Goal: Check status: Check status

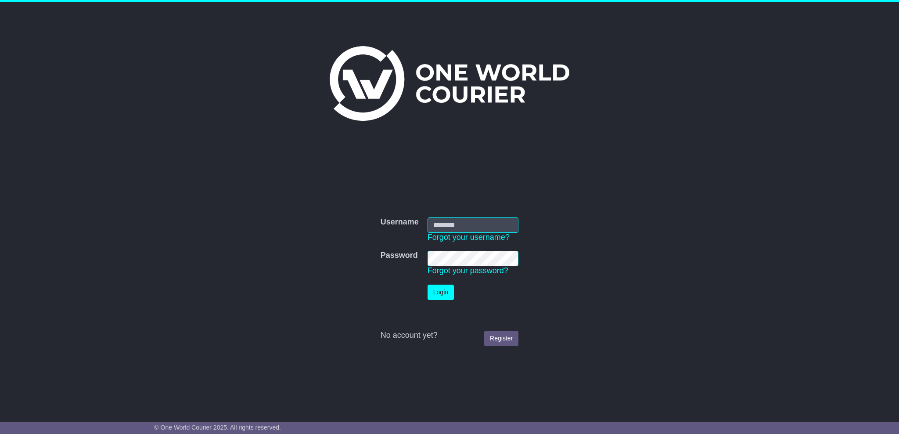
type input "**********"
click at [433, 291] on button "Login" at bounding box center [441, 292] width 26 height 15
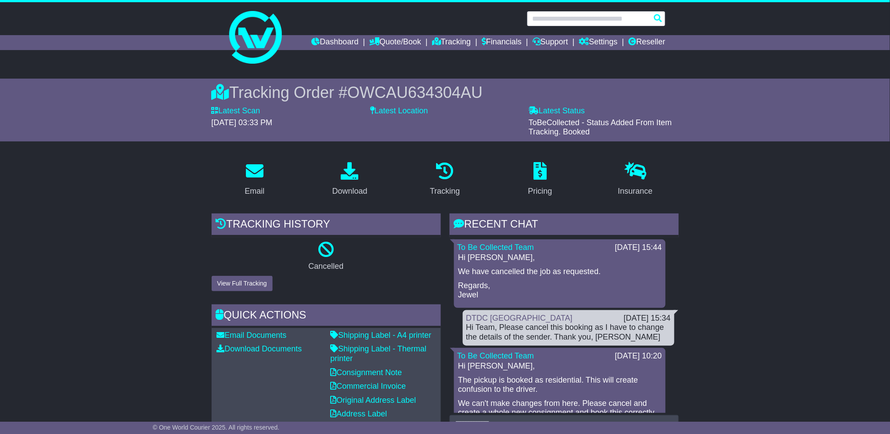
click at [580, 21] on input "text" at bounding box center [596, 18] width 139 height 15
paste input "**********"
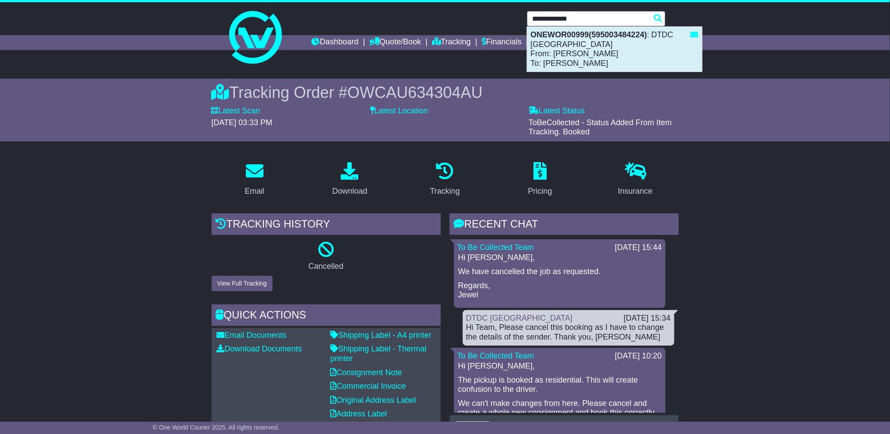
click at [574, 58] on div "ONEWOR00999(595003484224) : DTDC Australia From: Chris luyendyk To: Selena Wake…" at bounding box center [614, 49] width 175 height 45
type input "**********"
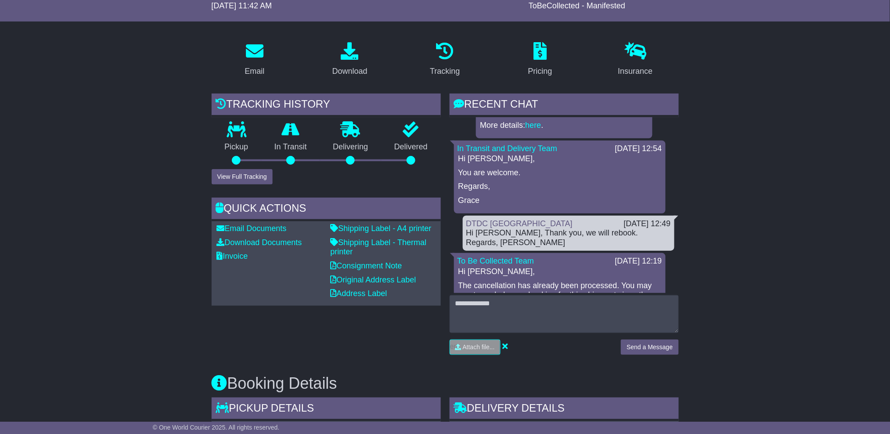
scroll to position [351, 0]
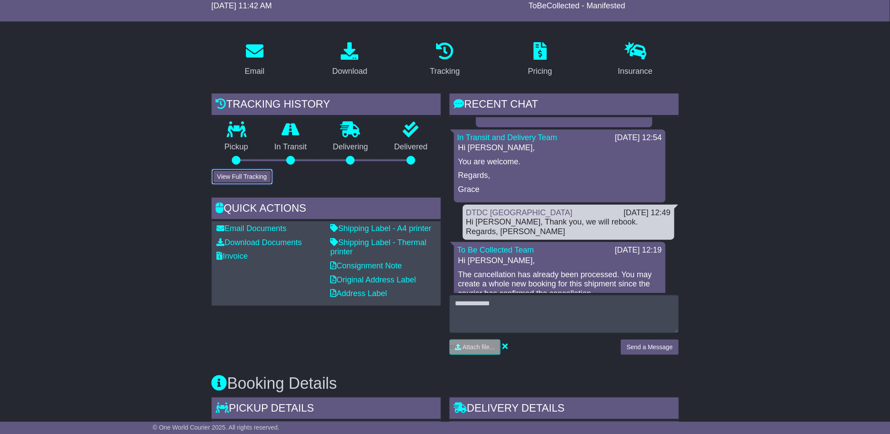
click at [256, 176] on button "View Full Tracking" at bounding box center [242, 176] width 61 height 15
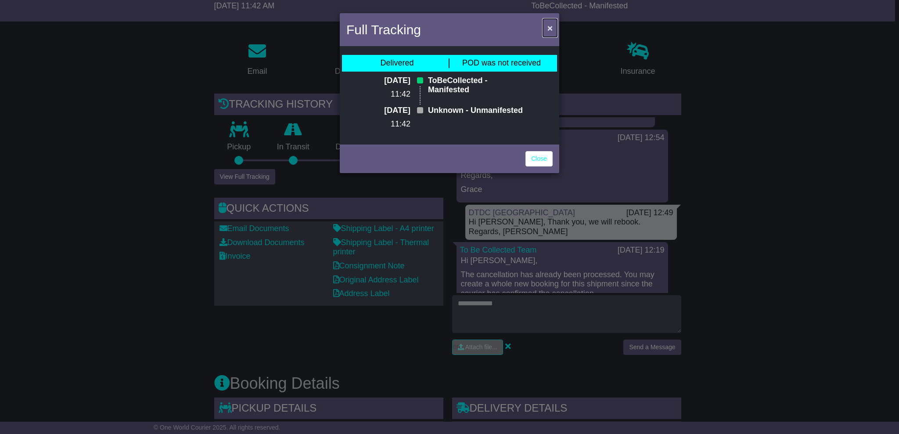
click at [544, 29] on button "×" at bounding box center [550, 28] width 14 height 18
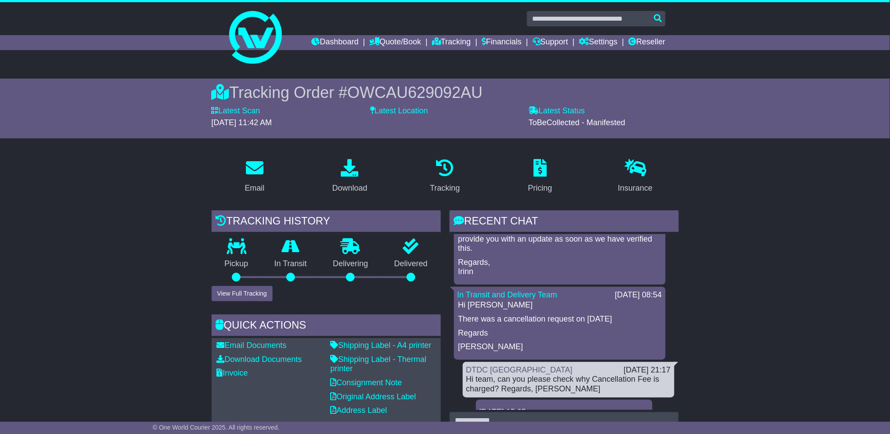
scroll to position [117, 0]
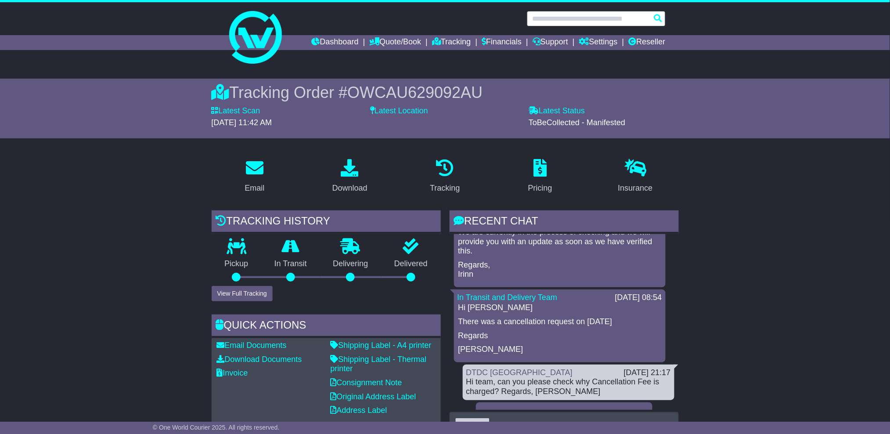
click at [612, 17] on input "text" at bounding box center [596, 18] width 139 height 15
paste input "**********"
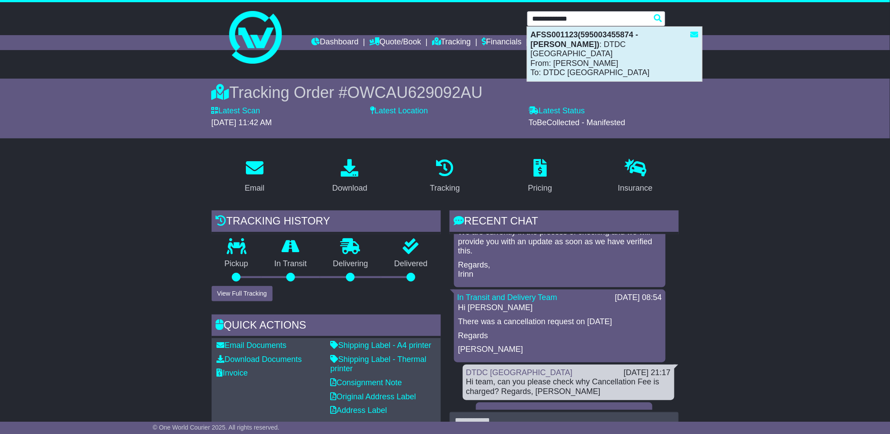
click at [601, 50] on div "AFSS001123(595003455874 - Syed Asim) : DTDC Australia From: Syed Asim To: DTDC …" at bounding box center [614, 54] width 175 height 54
type input "**********"
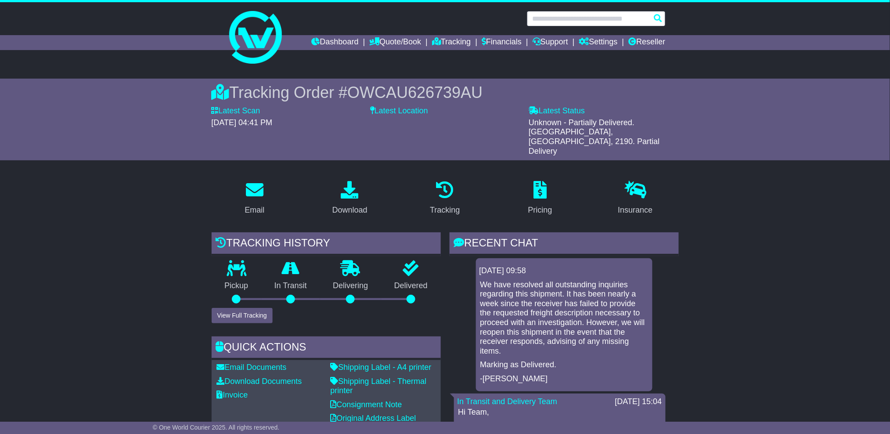
click at [605, 19] on input "text" at bounding box center [596, 18] width 139 height 15
paste input "**********"
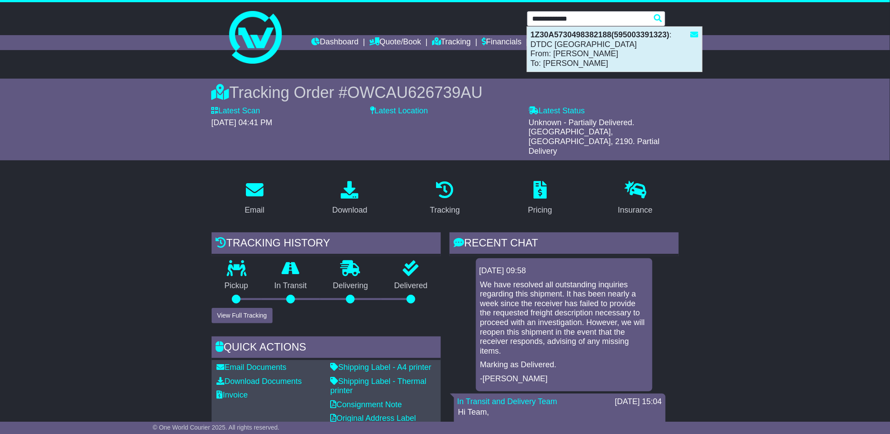
click at [595, 47] on div "1Z30A5730498382188(595003391323) : DTDC Australia From: TAMBA MBAYOH To: Jackso…" at bounding box center [614, 49] width 175 height 45
type input "**********"
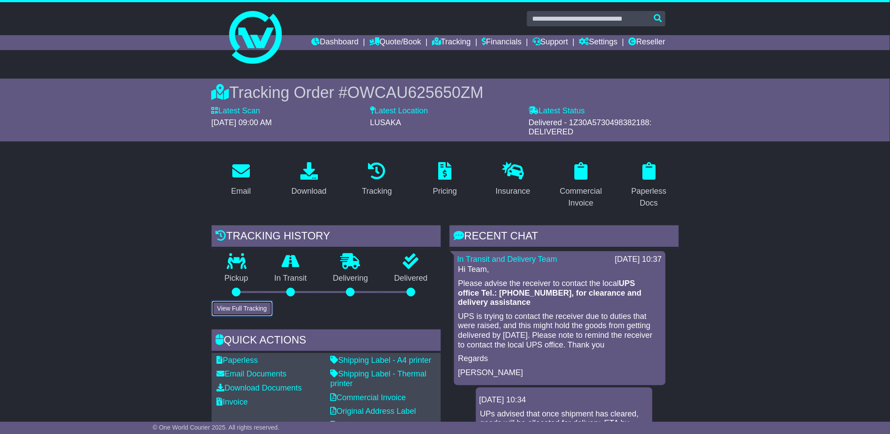
click at [247, 311] on button "View Full Tracking" at bounding box center [242, 308] width 61 height 15
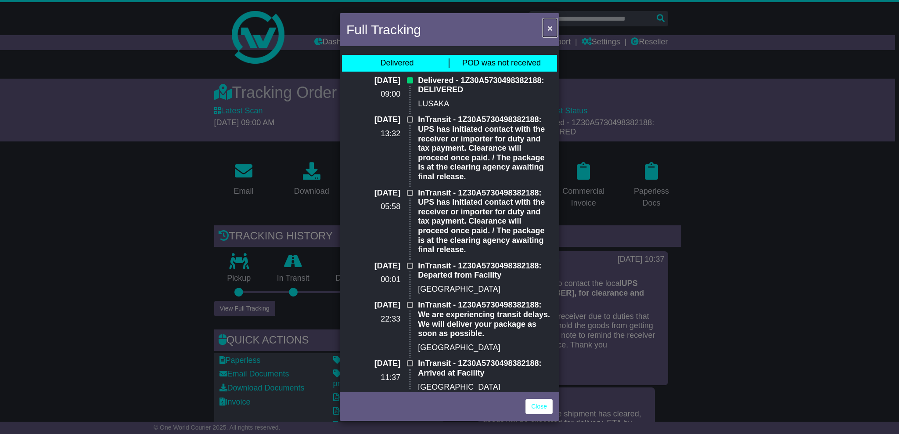
click at [554, 25] on button "×" at bounding box center [550, 28] width 14 height 18
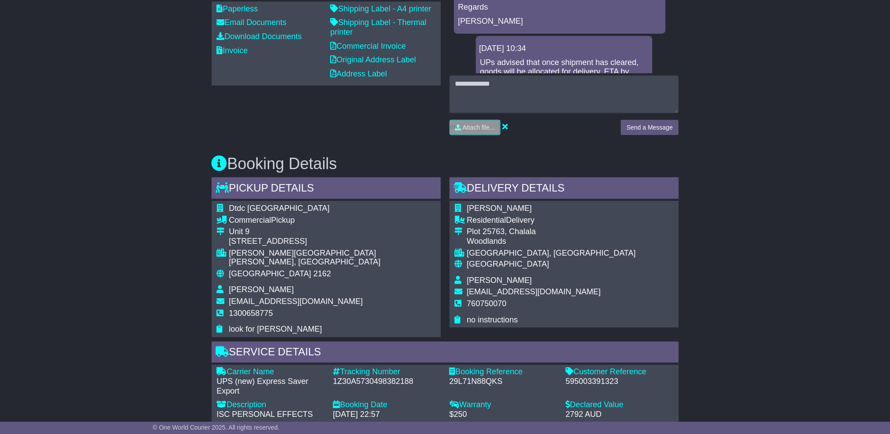
scroll to position [410, 0]
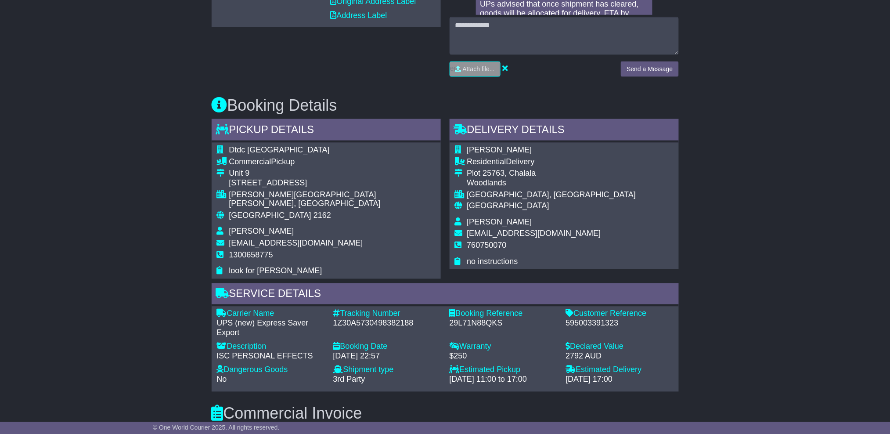
click at [368, 319] on div "1Z30A5730498382188" at bounding box center [387, 324] width 108 height 10
click at [369, 319] on div "1Z30A5730498382188" at bounding box center [387, 324] width 108 height 10
copy div "1Z30A5730498382188"
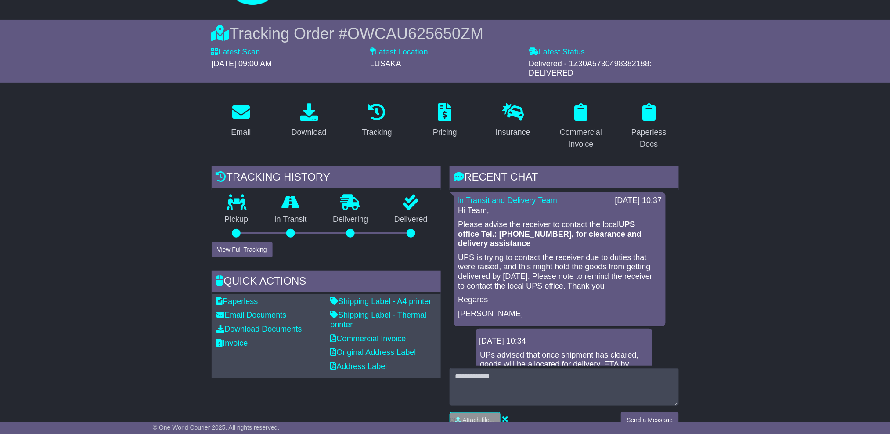
scroll to position [58, 0]
click at [257, 249] on button "View Full Tracking" at bounding box center [242, 249] width 61 height 15
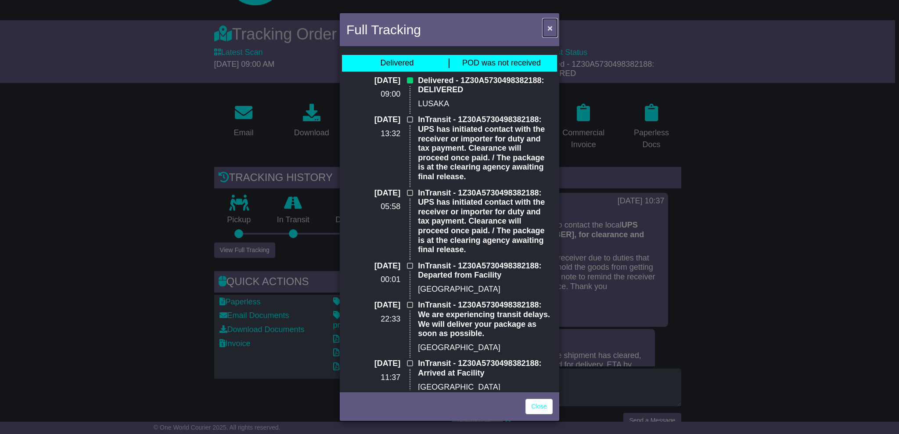
click at [551, 29] on span "×" at bounding box center [549, 28] width 5 height 10
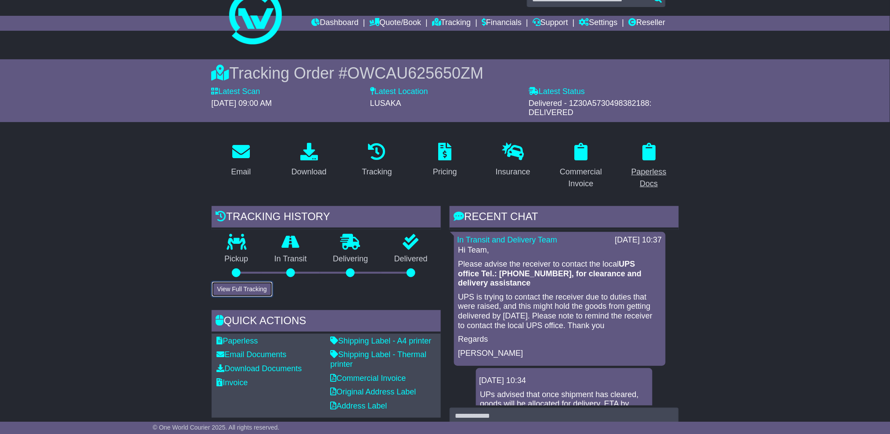
scroll to position [0, 0]
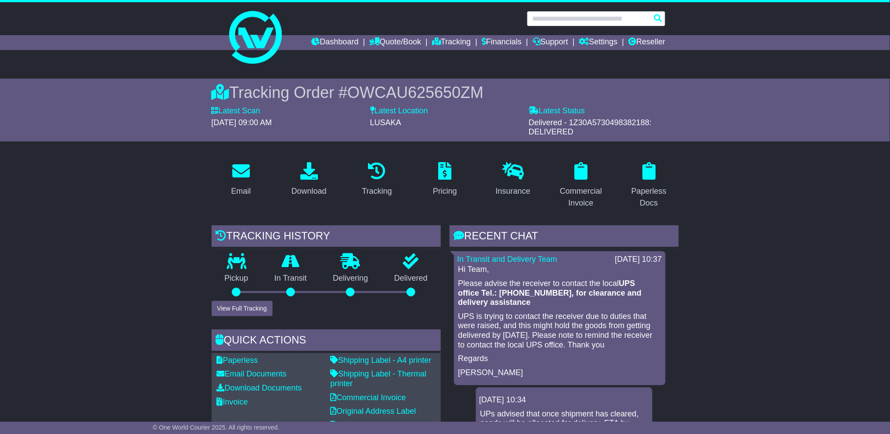
click at [593, 16] on input "text" at bounding box center [596, 18] width 139 height 15
paste input "**********"
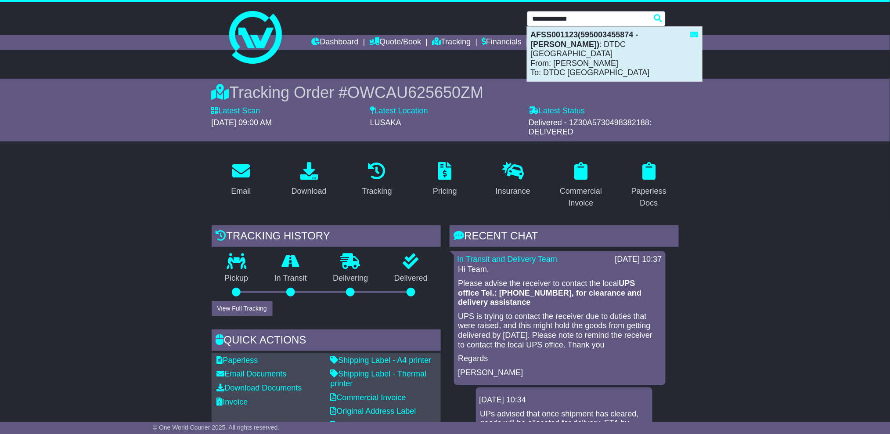
click at [577, 51] on div "AFSS001123(595003455874 - Syed Asim) : DTDC Australia From: Syed Asim To: DTDC …" at bounding box center [614, 54] width 175 height 54
type input "**********"
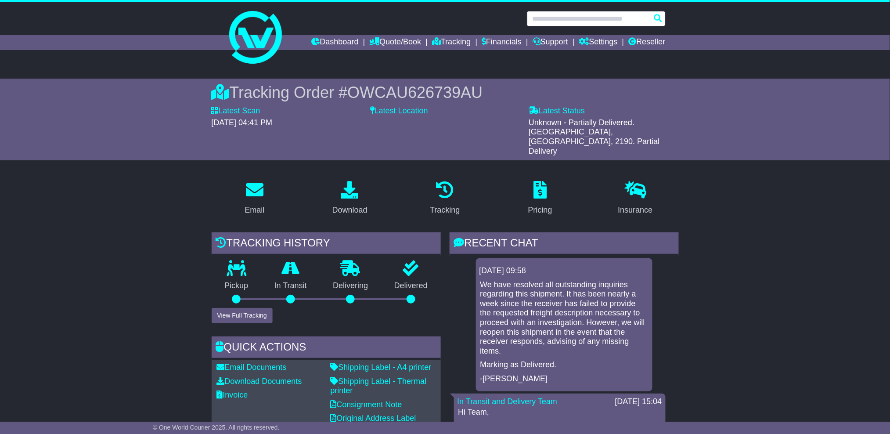
click at [613, 20] on input "text" at bounding box center [596, 18] width 139 height 15
paste input "**********"
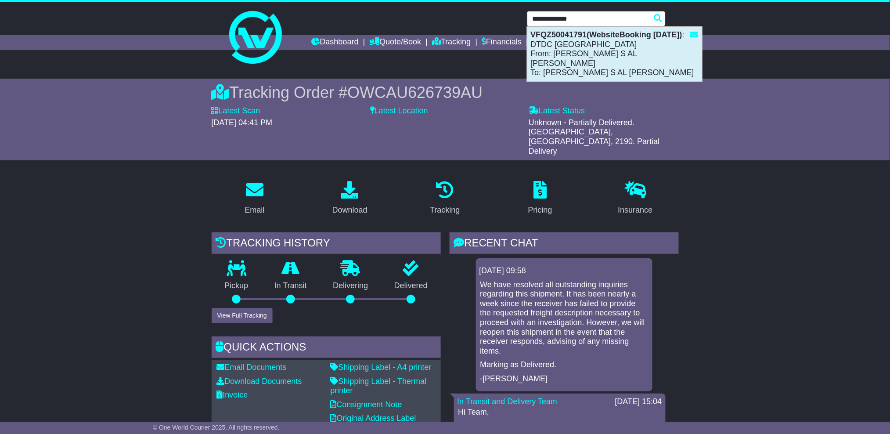
click at [602, 61] on div "VFQZ50041791(WebsiteBooking [DATE]) : DTDC [GEOGRAPHIC_DATA] From: [PERSON_NAME…" at bounding box center [614, 54] width 175 height 54
type input "**********"
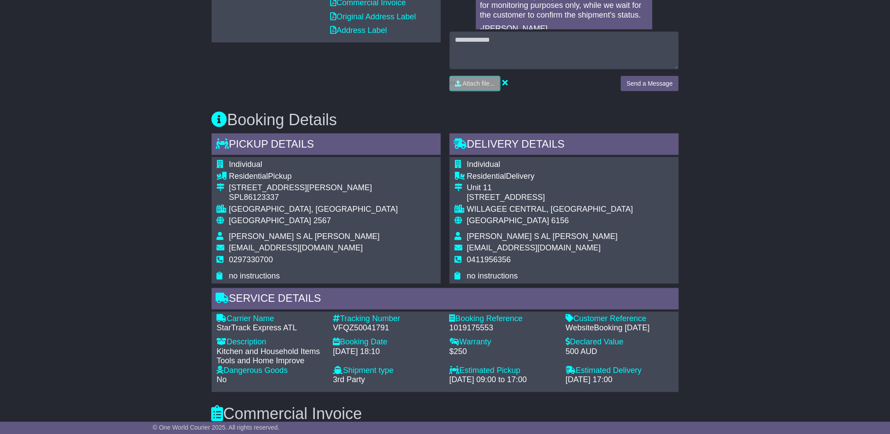
scroll to position [410, 0]
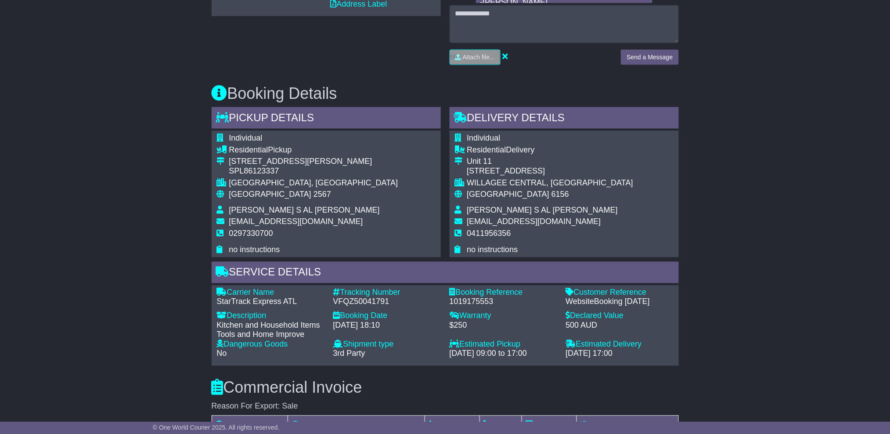
click at [293, 221] on span "[EMAIL_ADDRESS][DOMAIN_NAME]" at bounding box center [296, 221] width 134 height 9
click at [319, 229] on td "0297330700" at bounding box center [313, 237] width 169 height 16
click at [319, 226] on td "[EMAIL_ADDRESS][DOMAIN_NAME]" at bounding box center [313, 223] width 169 height 12
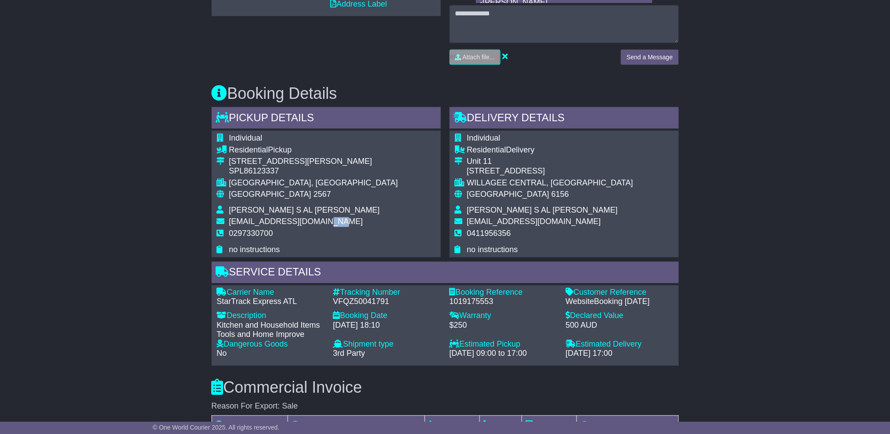
click at [319, 226] on td "[EMAIL_ADDRESS][DOMAIN_NAME]" at bounding box center [313, 223] width 169 height 12
drag, startPoint x: 319, startPoint y: 226, endPoint x: 315, endPoint y: 222, distance: 5.9
click at [315, 222] on span "asma_al_safwa@hotmail.com" at bounding box center [296, 221] width 134 height 9
click at [314, 222] on span "asma_al_safwa@hotmail.com" at bounding box center [296, 221] width 134 height 9
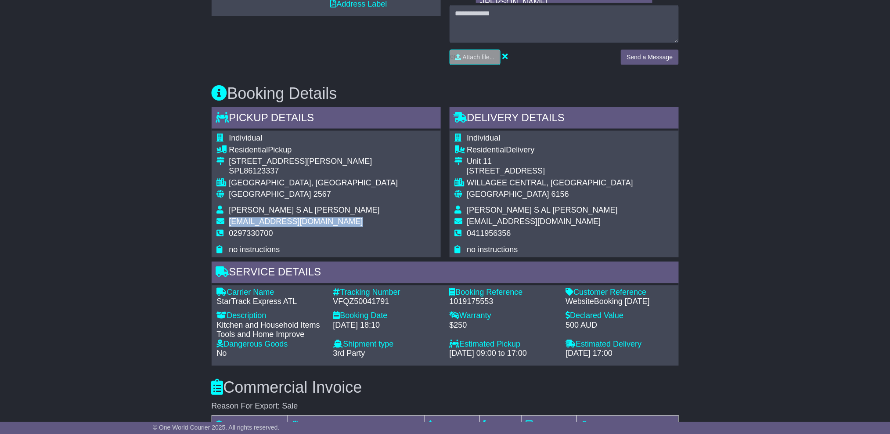
copy tbody "asma_al_safwa@hotmail.com"
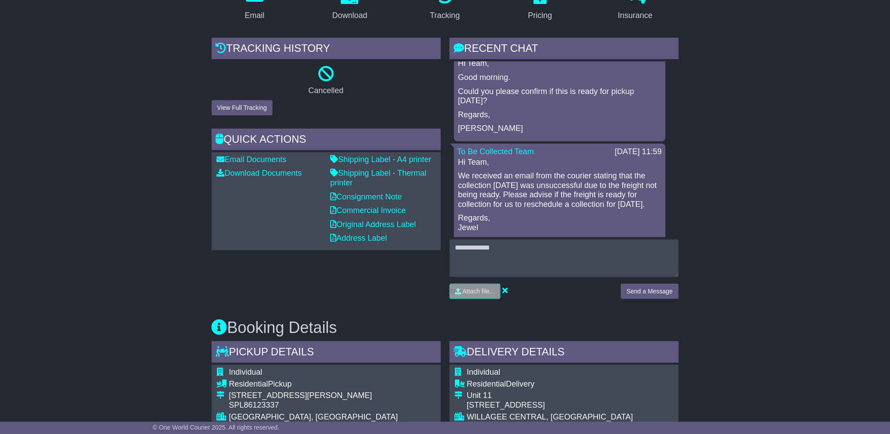
scroll to position [943, 0]
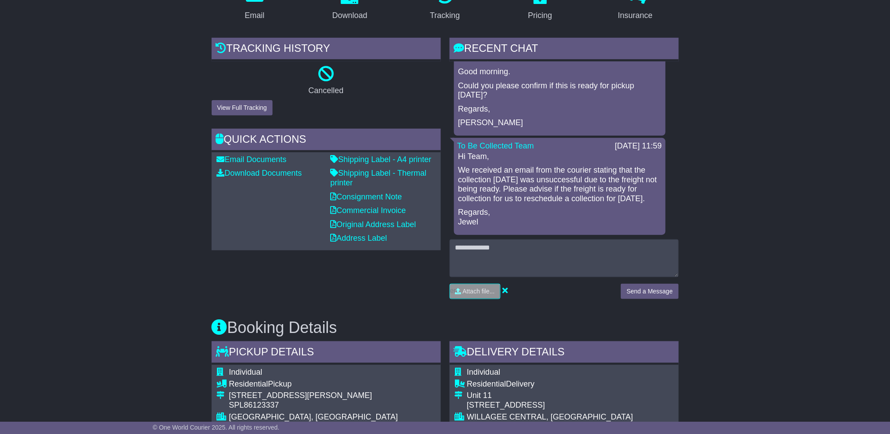
drag, startPoint x: 520, startPoint y: 200, endPoint x: 457, endPoint y: 158, distance: 75.5
click at [457, 158] on div "To Be Collected Team 07 Aug 2025 11:59 Hi Team, We received an email from the c…" at bounding box center [560, 186] width 212 height 97
drag, startPoint x: 457, startPoint y: 158, endPoint x: 482, endPoint y: 165, distance: 26.3
copy p "We received an email from the courier stating that the collection today 07/08 w…"
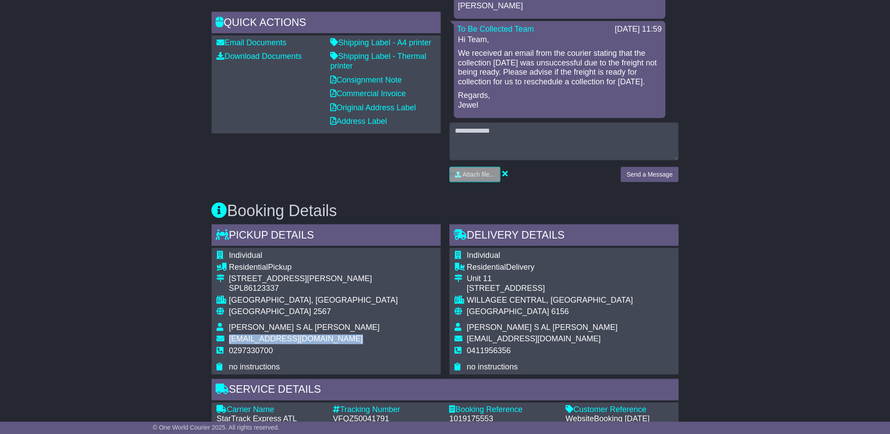
scroll to position [234, 0]
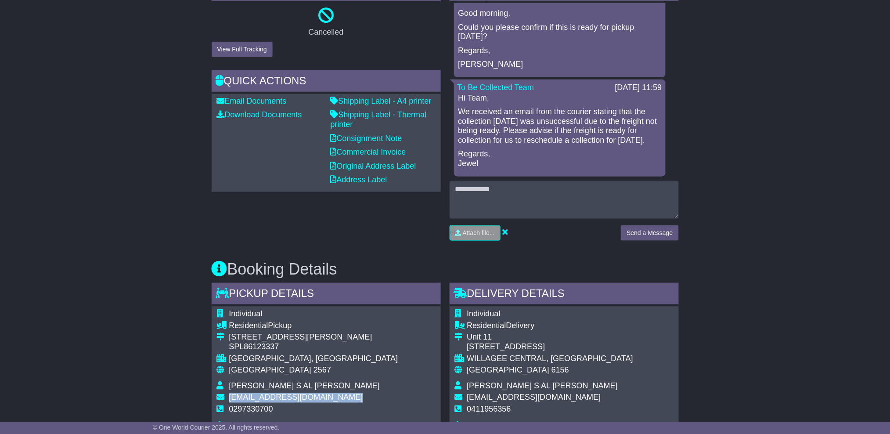
copy p "We received an email from the courier stating that the collection today 07/08 w…"
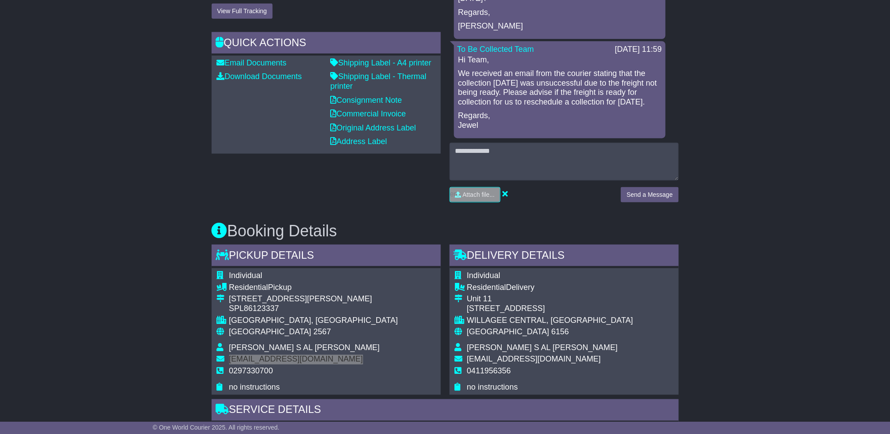
scroll to position [292, 0]
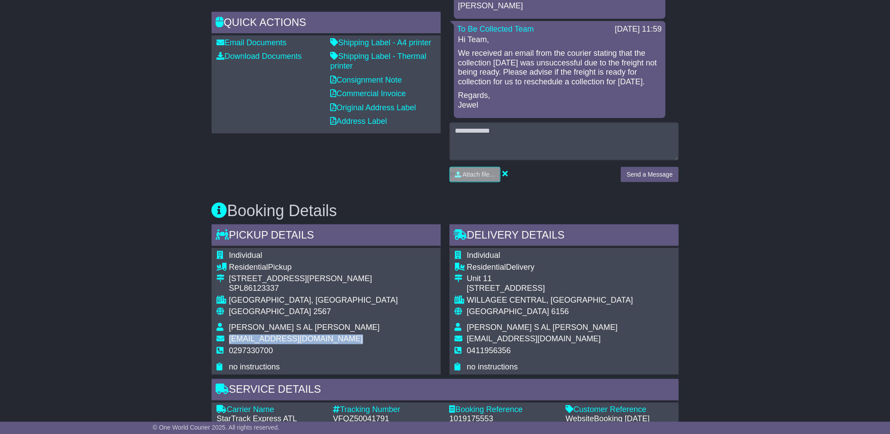
click at [265, 299] on div "SMEATON GRANGE, NSW" at bounding box center [313, 300] width 169 height 10
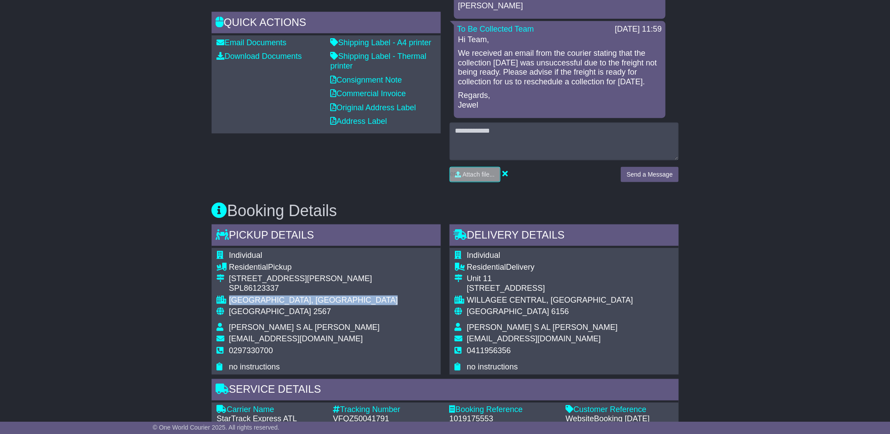
click at [265, 299] on div "SMEATON GRANGE, NSW" at bounding box center [313, 300] width 169 height 10
copy tbody "SMEATON GRANGE, NSW"
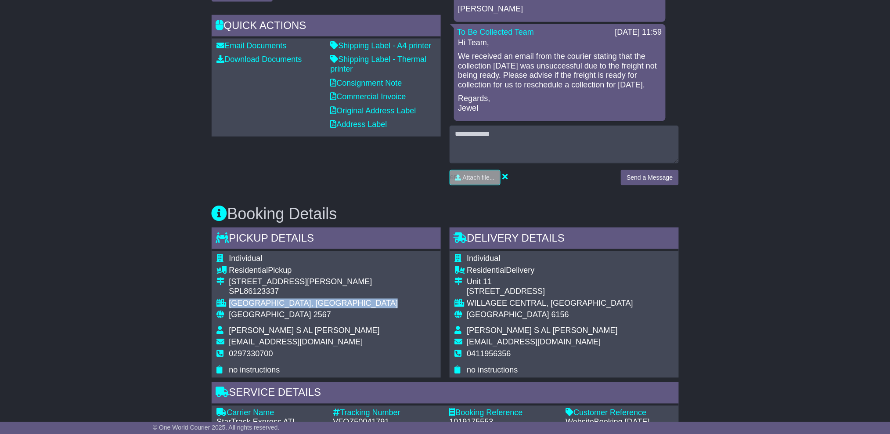
scroll to position [351, 0]
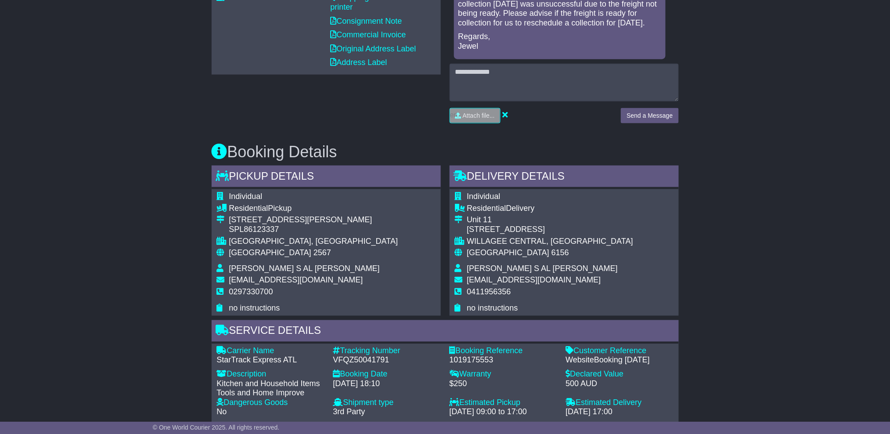
click at [524, 237] on div "WILLAGEE CENTRAL, WA" at bounding box center [550, 242] width 166 height 10
copy tbody "WILLAGEE CENTRAL, WA"
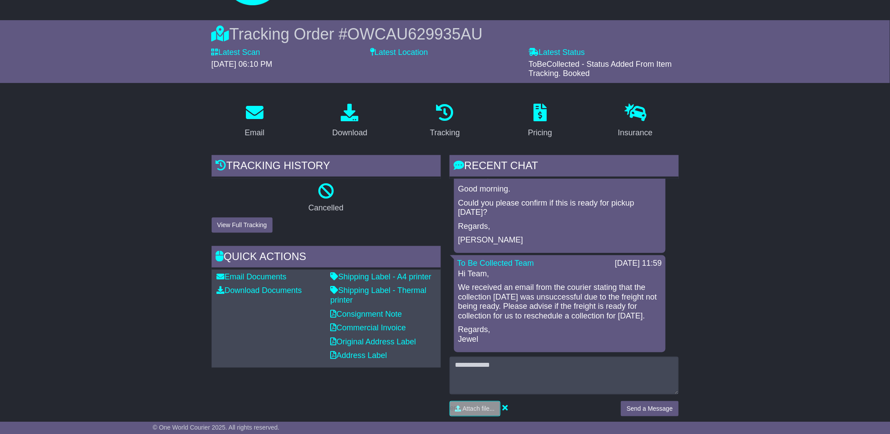
scroll to position [0, 0]
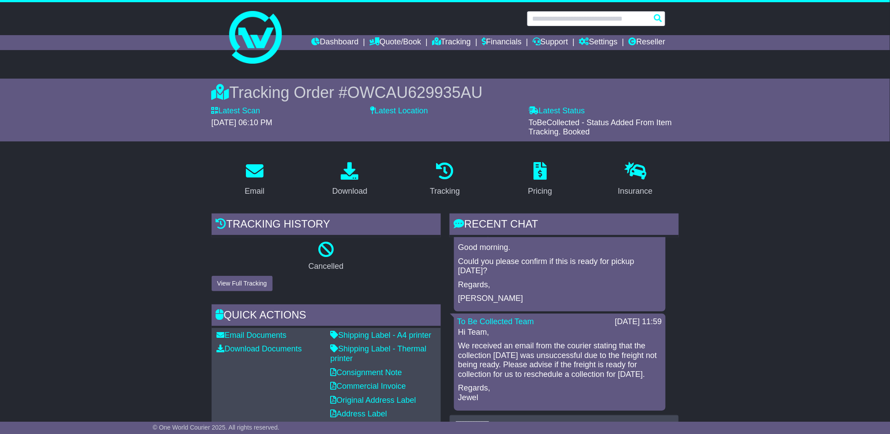
click at [608, 13] on input "text" at bounding box center [596, 18] width 139 height 15
paste input "**********"
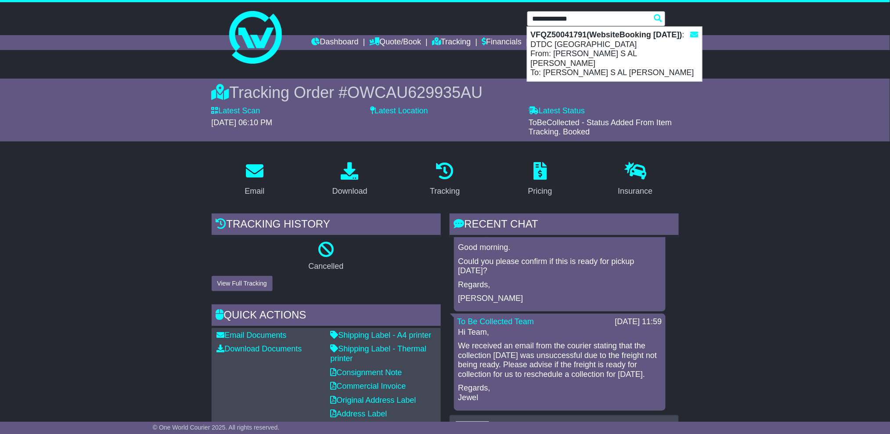
click at [608, 61] on div "VFQZ50041791(WebsiteBooking 4-8-2025) : DTDC Australia From: ASMAHAN MATOOQ S A…" at bounding box center [614, 54] width 175 height 54
type input "**********"
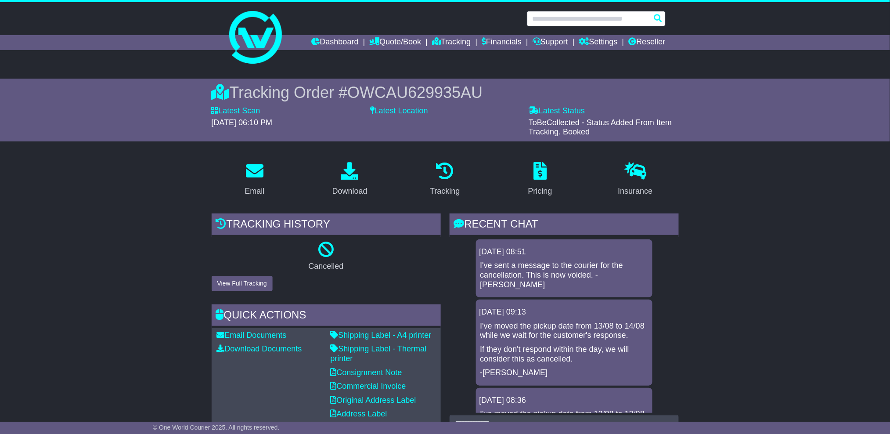
click at [555, 15] on input "text" at bounding box center [596, 18] width 139 height 15
paste input "**********"
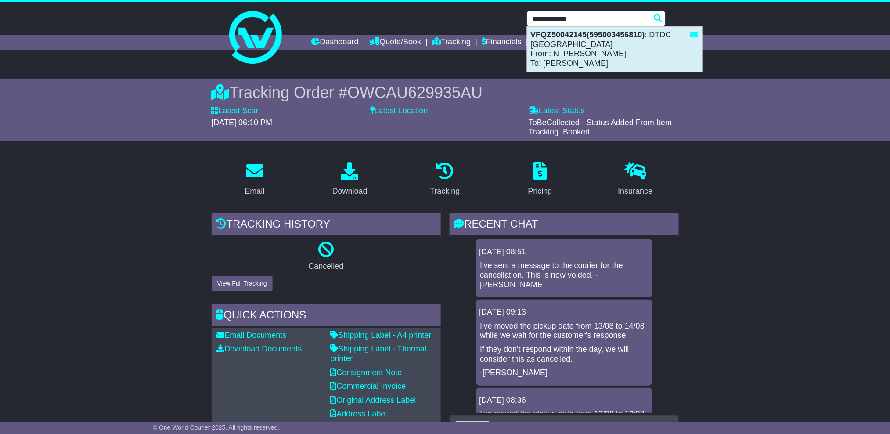
click at [571, 62] on div "VFQZ50042145(595003456810) : DTDC [GEOGRAPHIC_DATA] From: N [PERSON_NAME] To: […" at bounding box center [614, 49] width 175 height 45
type input "**********"
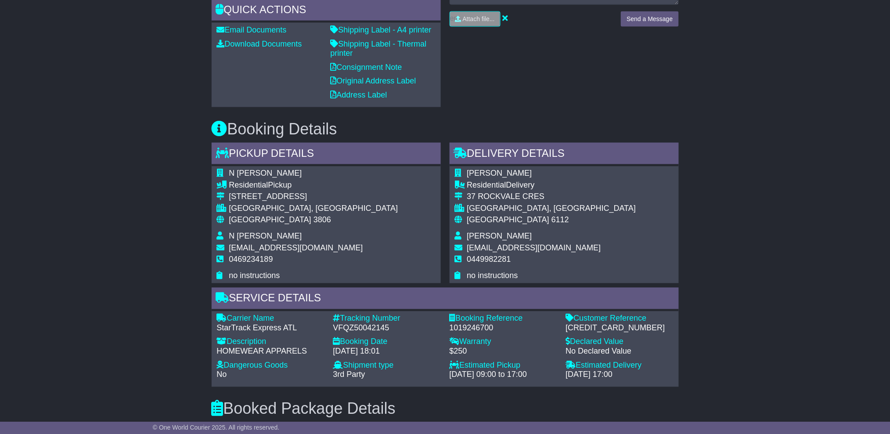
scroll to position [468, 0]
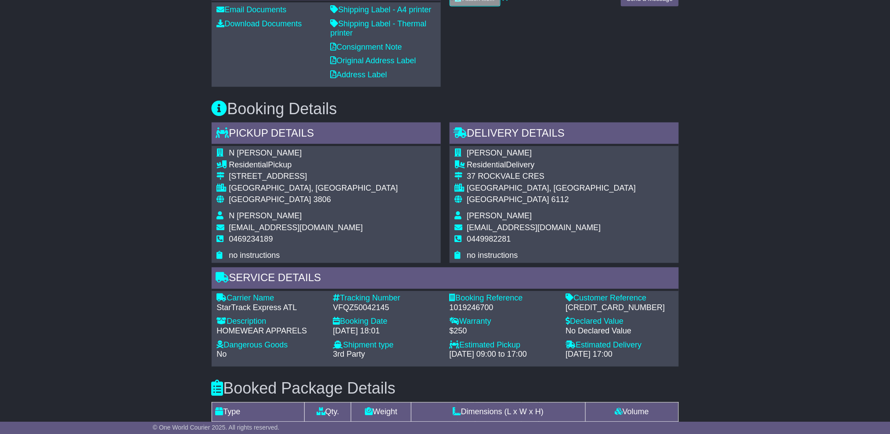
click at [599, 306] on div "[CREDIT_CARD_NUMBER]" at bounding box center [620, 308] width 108 height 10
copy div "[CREDIT_CARD_NUMBER]"
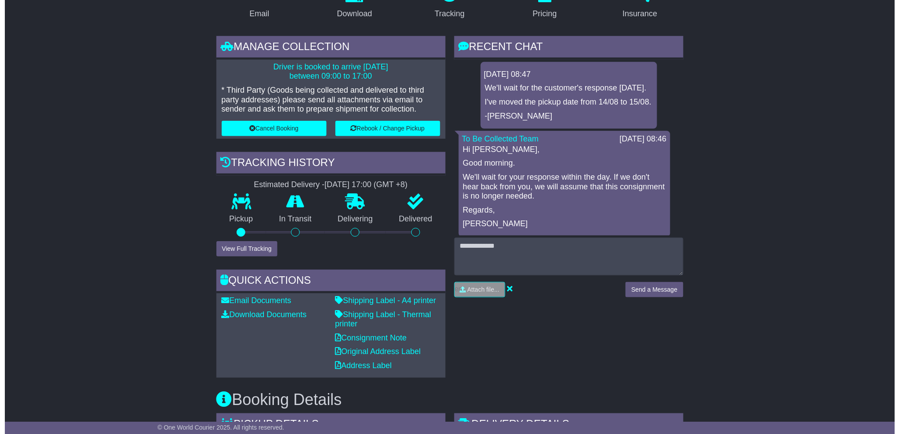
scroll to position [176, 0]
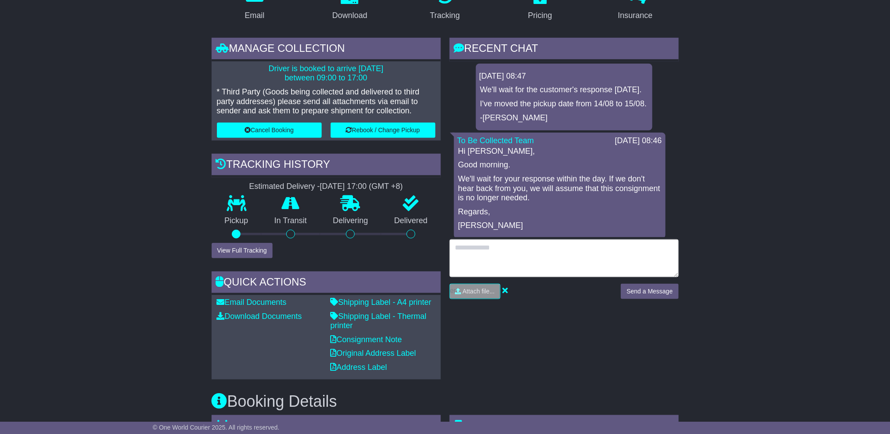
click at [568, 261] on textarea at bounding box center [564, 258] width 229 height 38
type textarea "***"
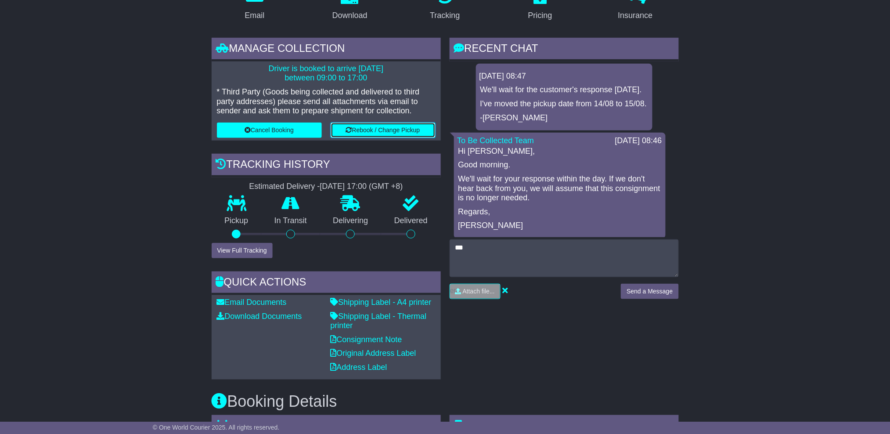
click at [376, 130] on button "Rebook / Change Pickup" at bounding box center [383, 129] width 105 height 15
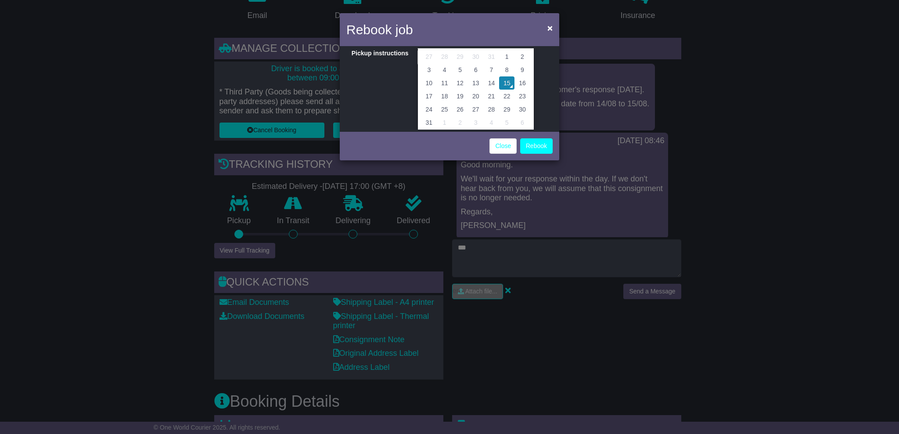
scroll to position [58, 0]
click at [446, 92] on td "18" at bounding box center [445, 95] width 16 height 13
type input "**********"
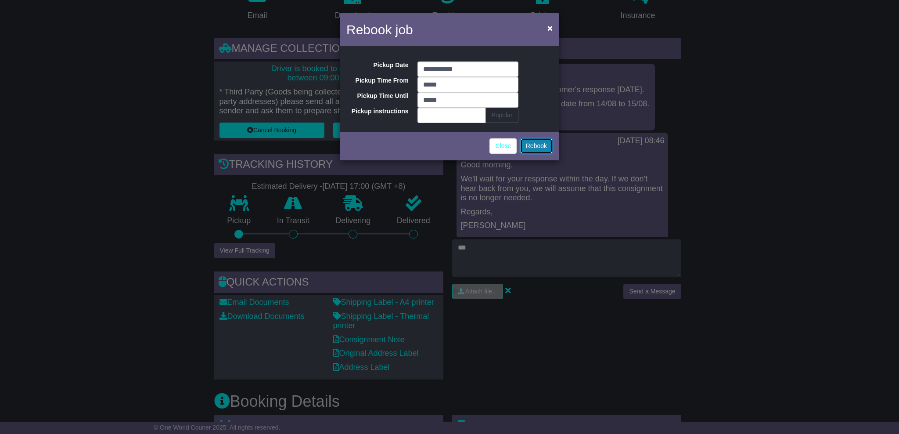
click at [532, 142] on button "Rebook" at bounding box center [536, 145] width 32 height 15
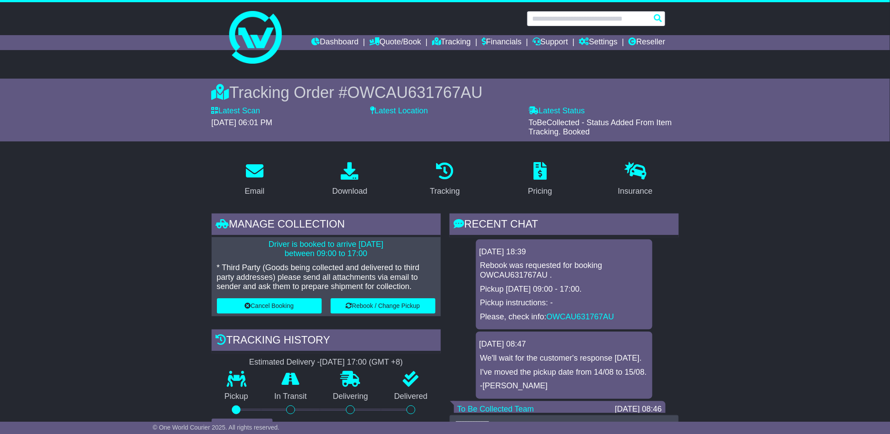
click at [565, 22] on input "text" at bounding box center [596, 18] width 139 height 15
paste input "**********"
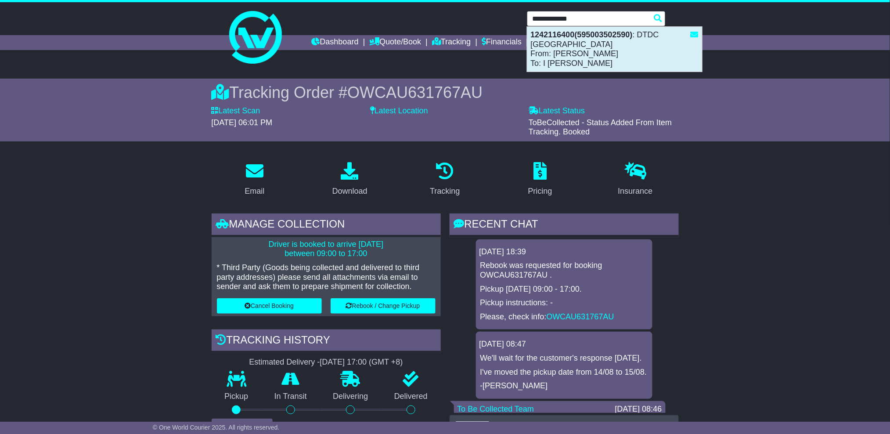
click at [606, 49] on div "1242116400(595003502590) : DTDC [GEOGRAPHIC_DATA] From: [PERSON_NAME] To: I [PE…" at bounding box center [614, 49] width 175 height 45
type input "**********"
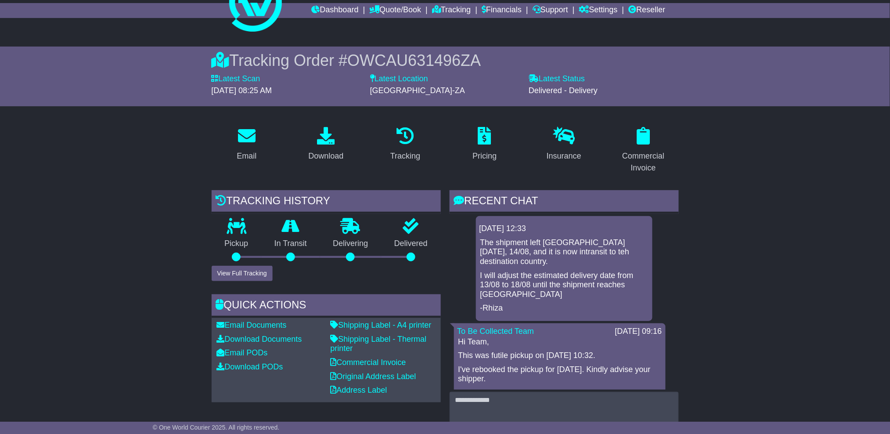
scroll to position [58, 0]
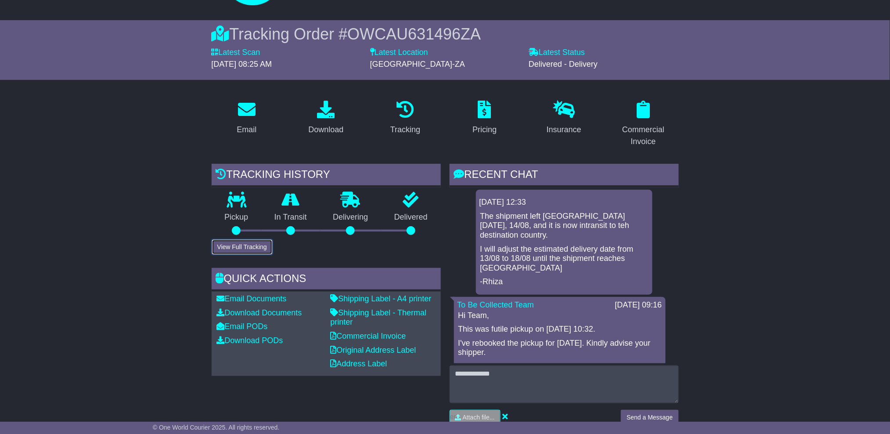
drag, startPoint x: 246, startPoint y: 245, endPoint x: 201, endPoint y: 230, distance: 47.2
click at [243, 245] on button "View Full Tracking" at bounding box center [242, 246] width 61 height 15
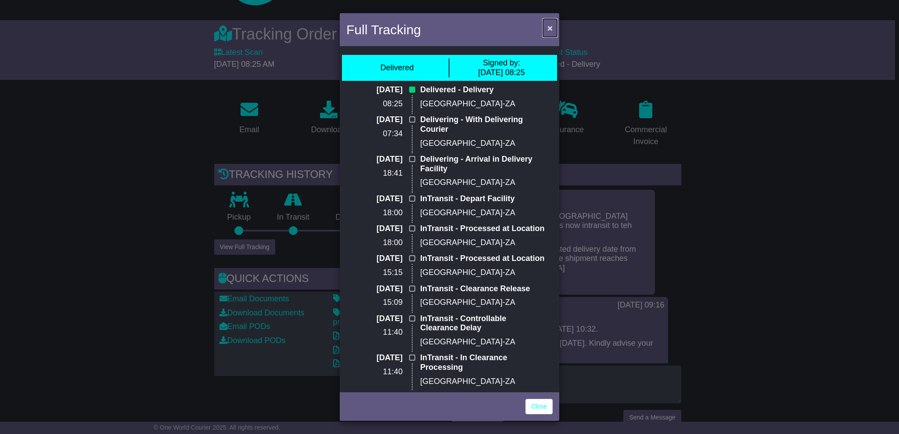
click at [549, 27] on span "×" at bounding box center [549, 28] width 5 height 10
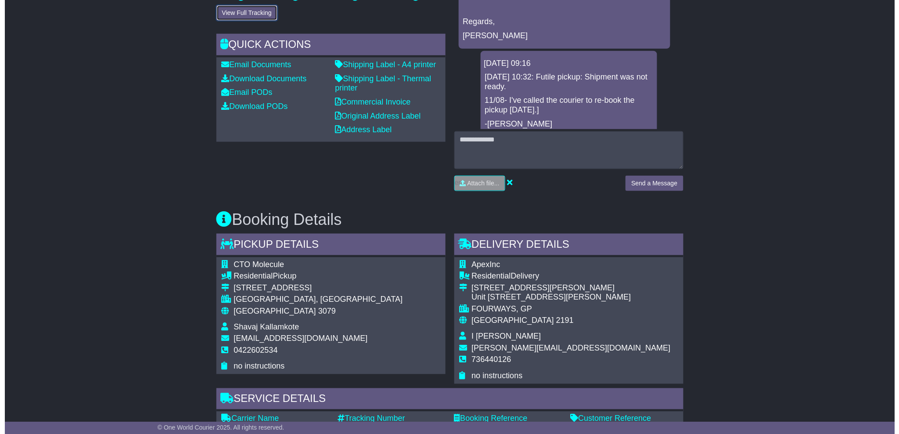
scroll to position [0, 0]
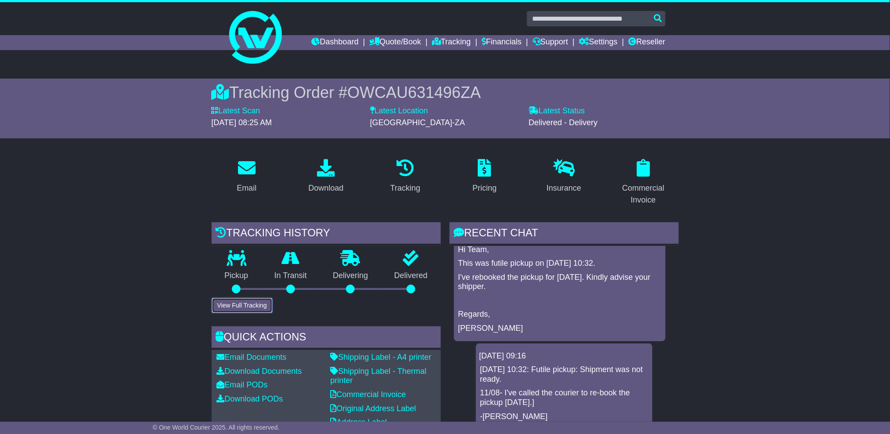
click at [241, 302] on button "View Full Tracking" at bounding box center [242, 305] width 61 height 15
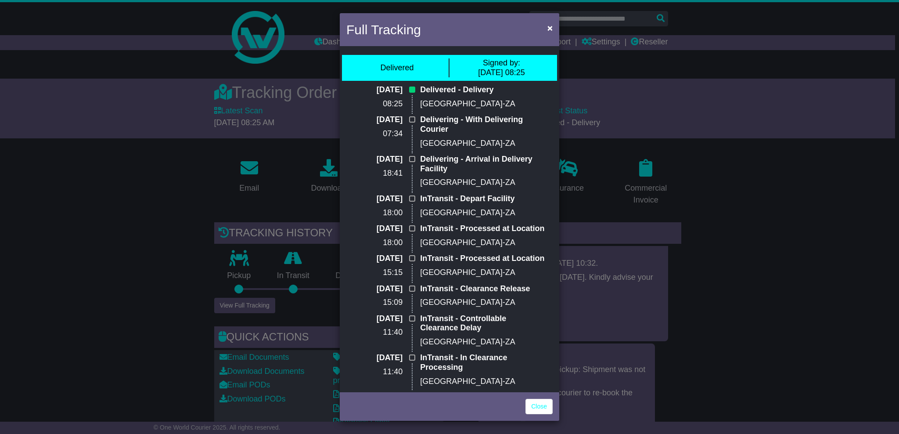
click at [766, 277] on div "Full Tracking × Delivered Signed by: 15 Aug 2025 08:25 15 Aug 2025 08:25 Delive…" at bounding box center [449, 217] width 899 height 434
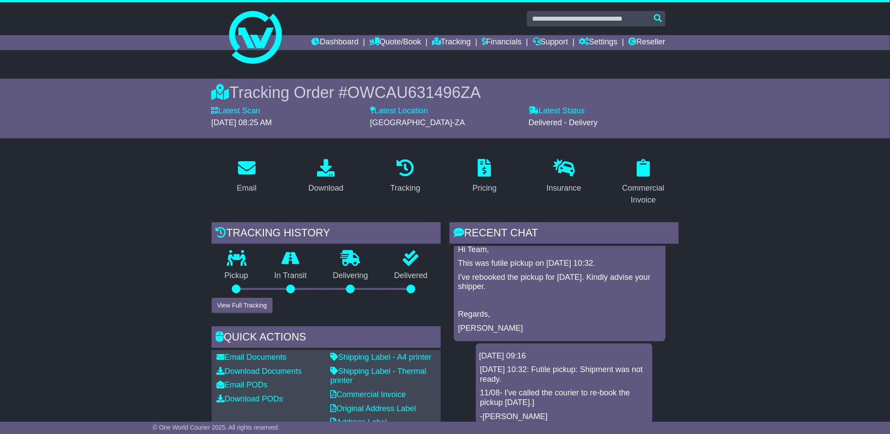
click at [241, 306] on button "View Full Tracking" at bounding box center [242, 305] width 61 height 15
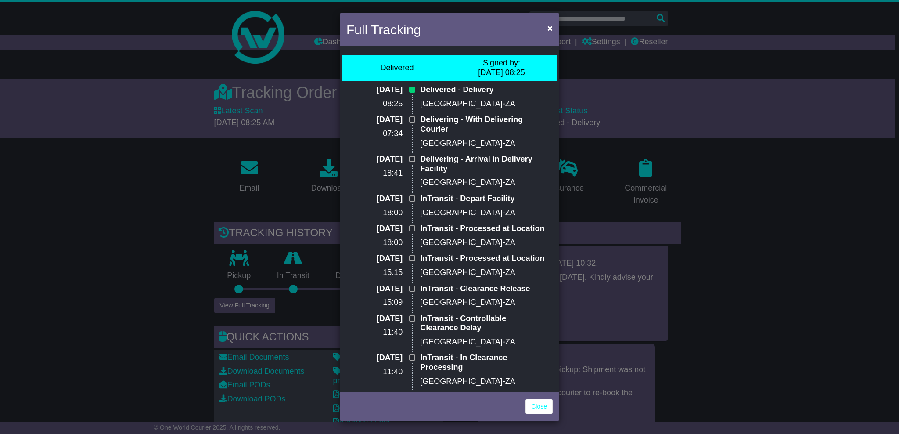
click at [479, 74] on div "Signed by: 15 Aug 2025 08:25" at bounding box center [501, 67] width 47 height 19
copy div "15 Aug 2025 08:25"
click at [553, 28] on button "×" at bounding box center [550, 28] width 14 height 18
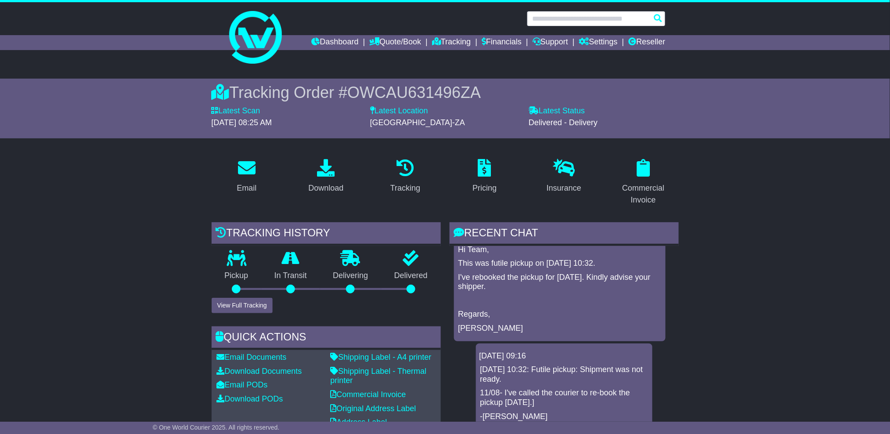
click at [608, 20] on input "text" at bounding box center [596, 18] width 139 height 15
paste input "**********"
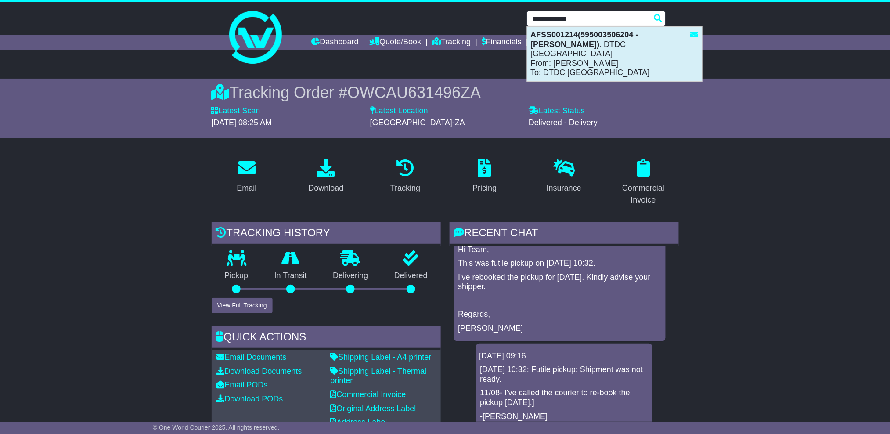
click at [611, 51] on div "AFSS001214(595003506204 - Mohit Muthyala) : DTDC Australia From: Mohit Muthyala…" at bounding box center [614, 54] width 175 height 54
type input "**********"
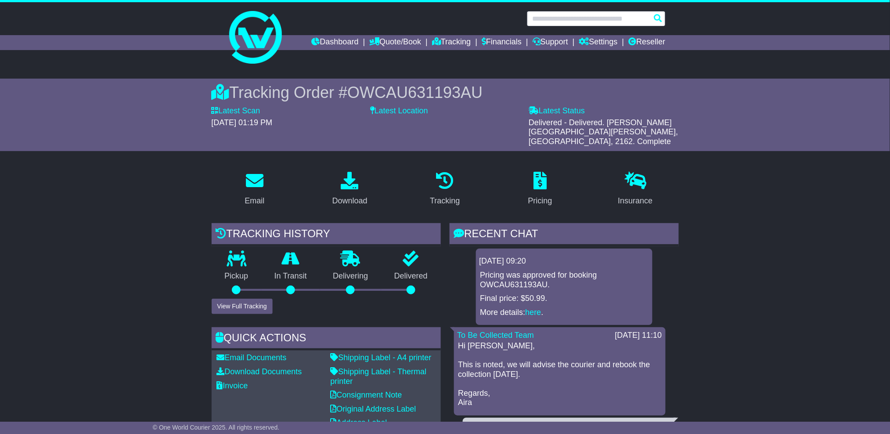
click at [575, 18] on input "text" at bounding box center [596, 18] width 139 height 15
paste input "**********"
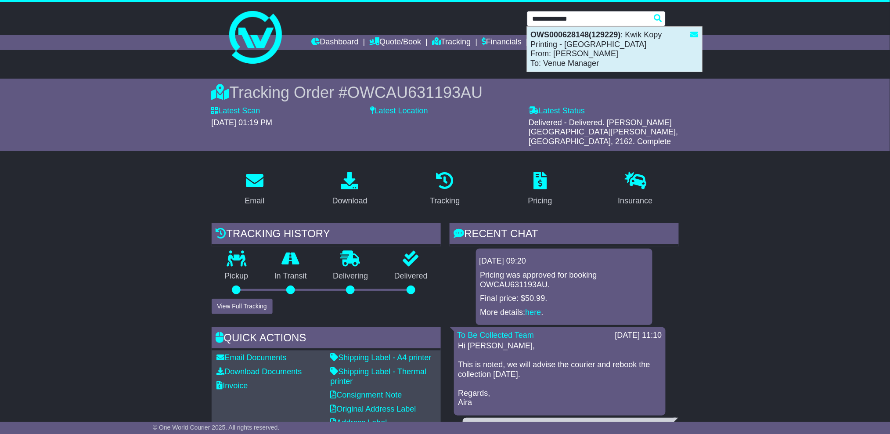
click at [617, 59] on div "OWS000628148(129229) : Kwik Kopy Printing - [GEOGRAPHIC_DATA] From: [PERSON_NAM…" at bounding box center [614, 49] width 175 height 45
type input "**********"
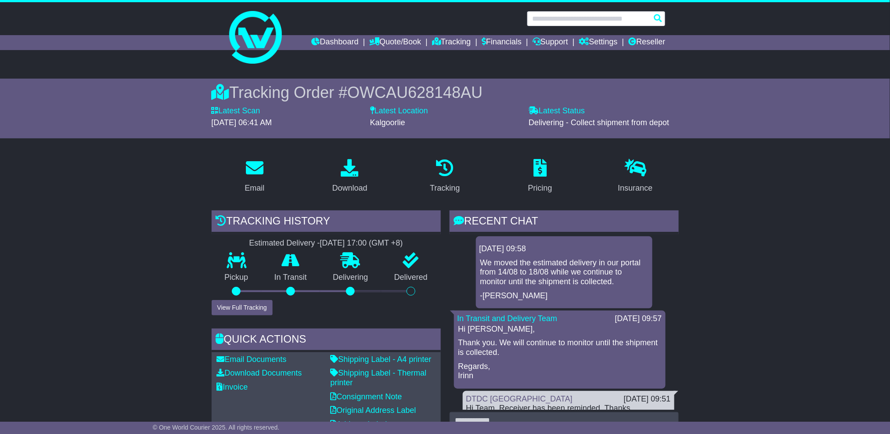
click at [553, 20] on input "text" at bounding box center [596, 18] width 139 height 15
paste input "**********"
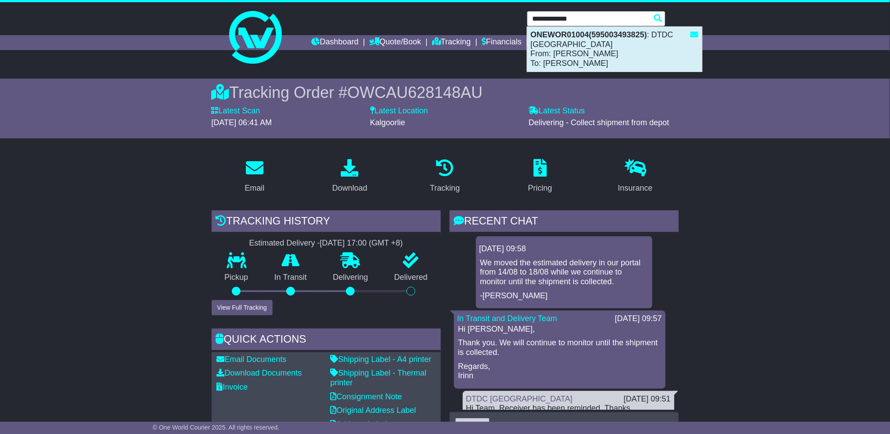
click at [599, 64] on div "ONEWOR01004(595003493825) : DTDC Australia From: Sadaf Akram To: Sangeeta Birdi" at bounding box center [614, 49] width 175 height 45
type input "**********"
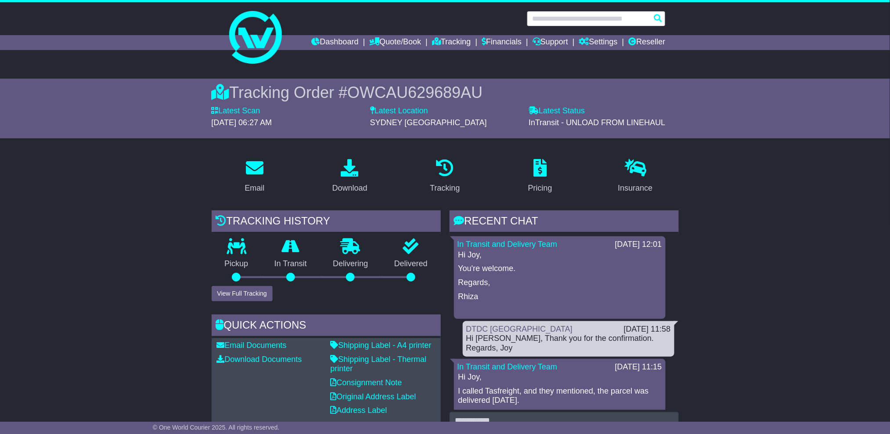
click at [598, 22] on input "text" at bounding box center [596, 18] width 139 height 15
paste input "**********"
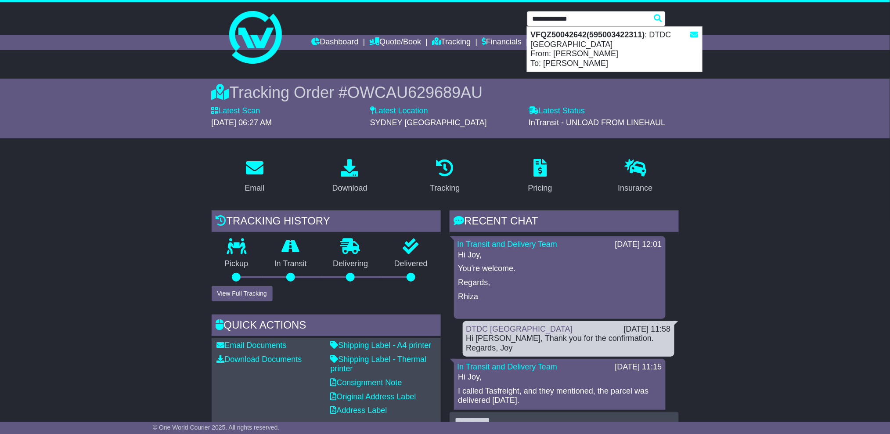
click at [586, 50] on div "VFQZ50042642(595003422311) : DTDC Australia From: Shafi Ansari To: KAUSER SHIRE…" at bounding box center [614, 49] width 175 height 45
type input "**********"
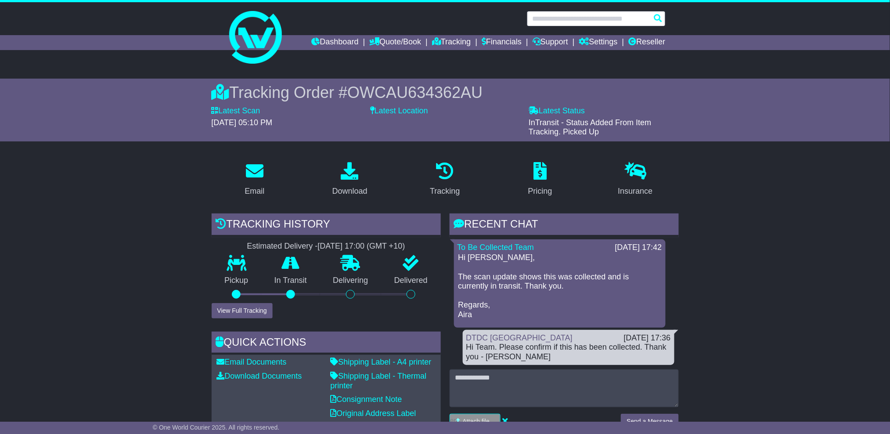
click at [563, 23] on input "text" at bounding box center [596, 18] width 139 height 15
paste input "**********"
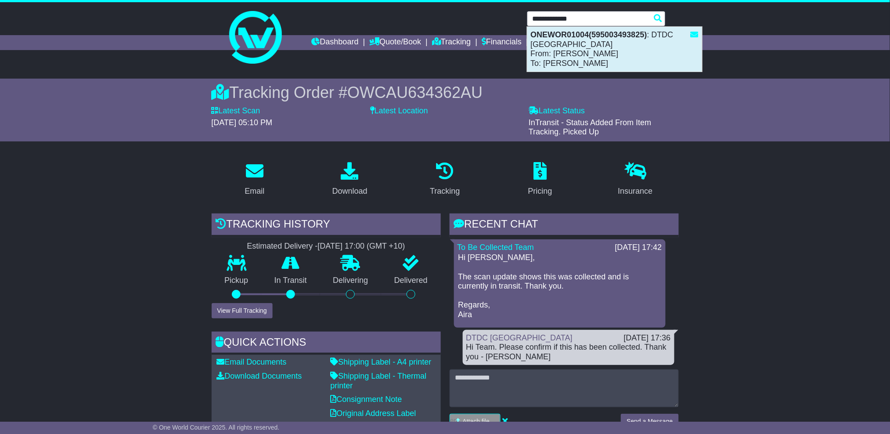
click at [610, 60] on div "ONEWOR01004(595003493825) : DTDC Australia From: Sadaf Akram To: Sangeeta Birdi" at bounding box center [614, 49] width 175 height 45
type input "**********"
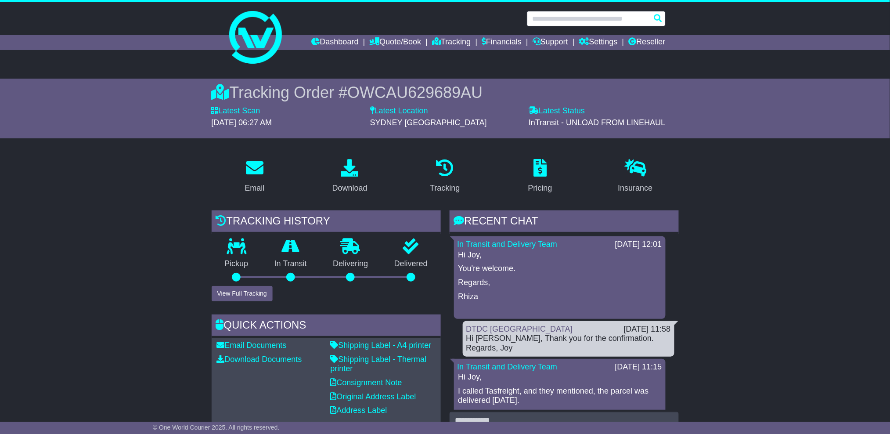
click at [581, 25] on input "text" at bounding box center [596, 18] width 139 height 15
paste input "**********"
type input "**********"
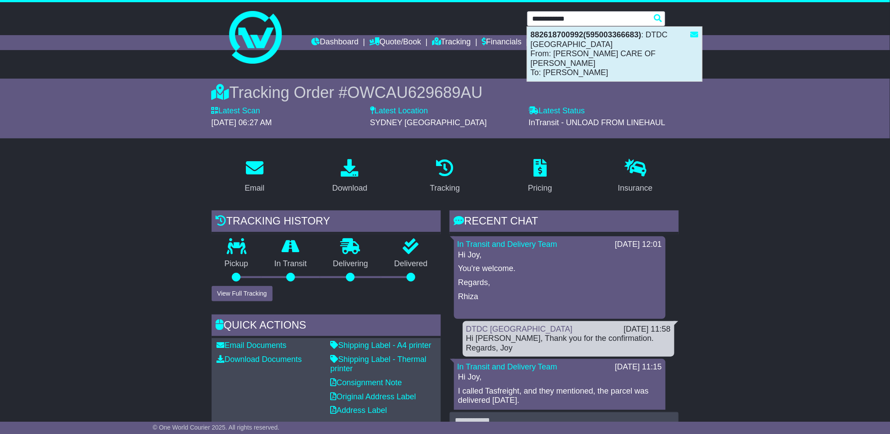
click at [579, 56] on div "882618700992(595003366683) : DTDC Australia From: SHARON ARNOTT CARE OF VARDA K…" at bounding box center [614, 54] width 175 height 54
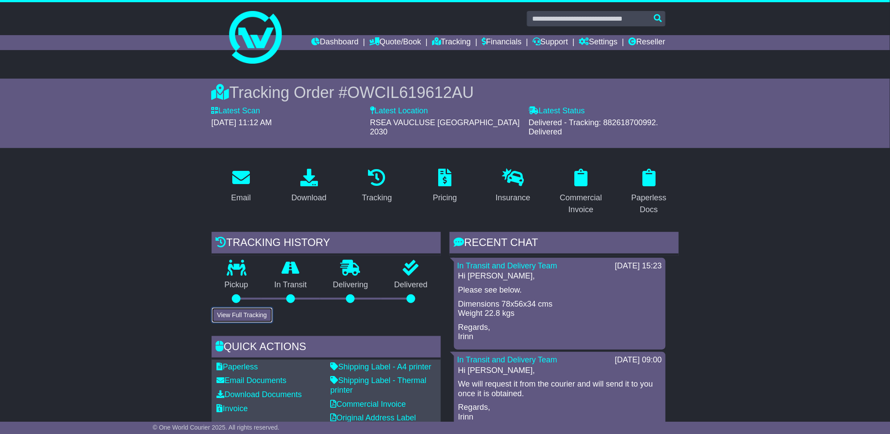
click at [253, 311] on button "View Full Tracking" at bounding box center [242, 314] width 61 height 15
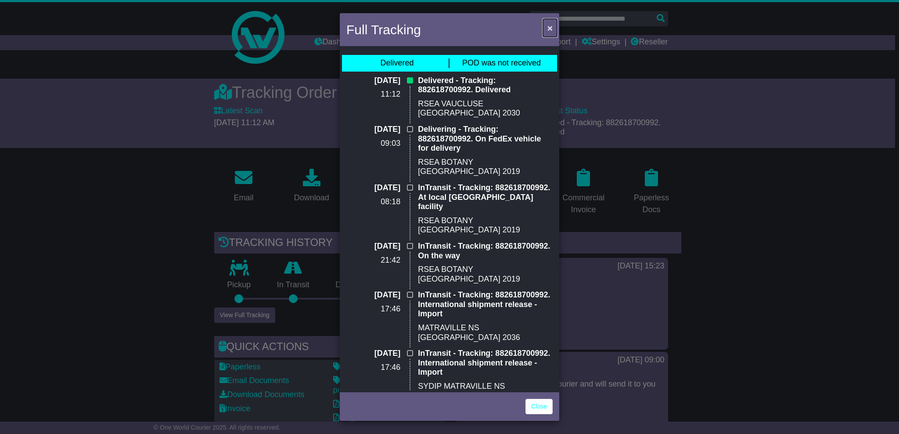
click at [550, 29] on span "×" at bounding box center [549, 28] width 5 height 10
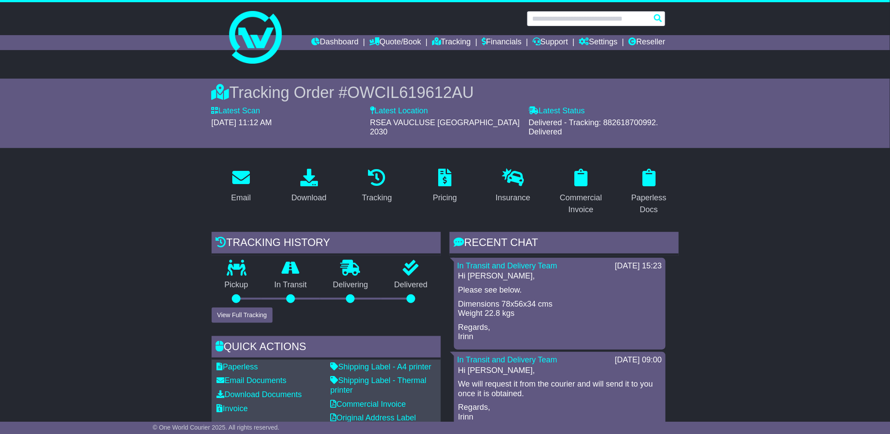
click at [600, 15] on input "text" at bounding box center [596, 18] width 139 height 15
paste input "**********"
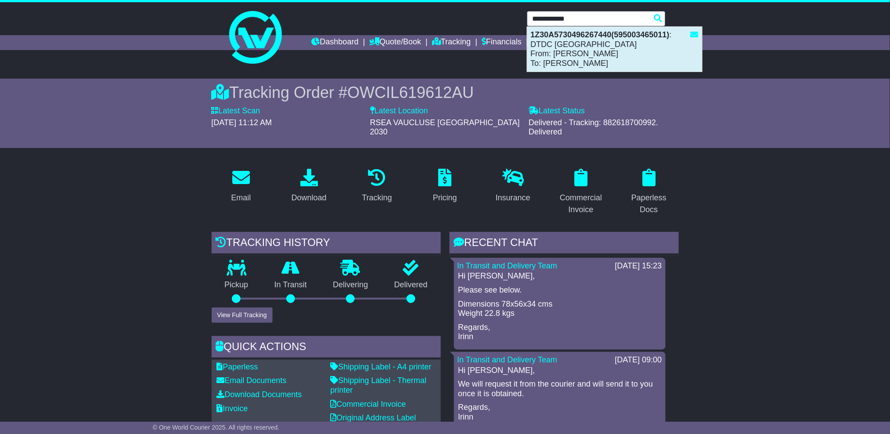
drag, startPoint x: 604, startPoint y: 59, endPoint x: 592, endPoint y: 58, distance: 12.4
click at [604, 60] on div "1Z30A5730496267440(595003465011) : DTDC Australia From: Sunitha Emrith To: Neri…" at bounding box center [614, 49] width 175 height 45
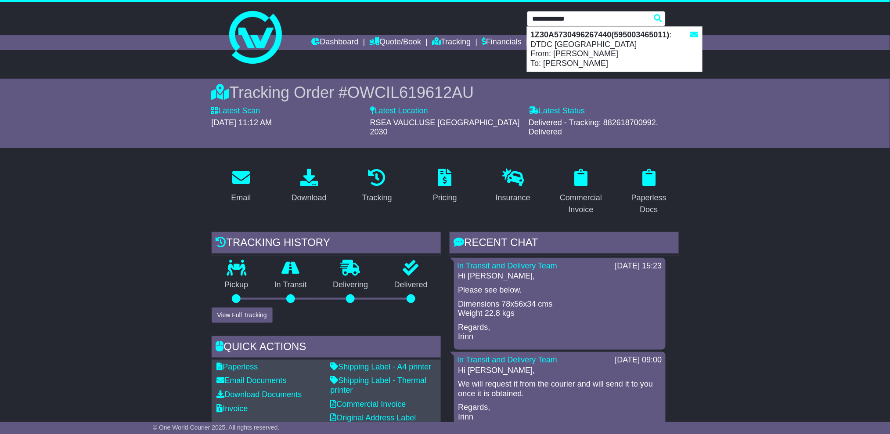
type input "**********"
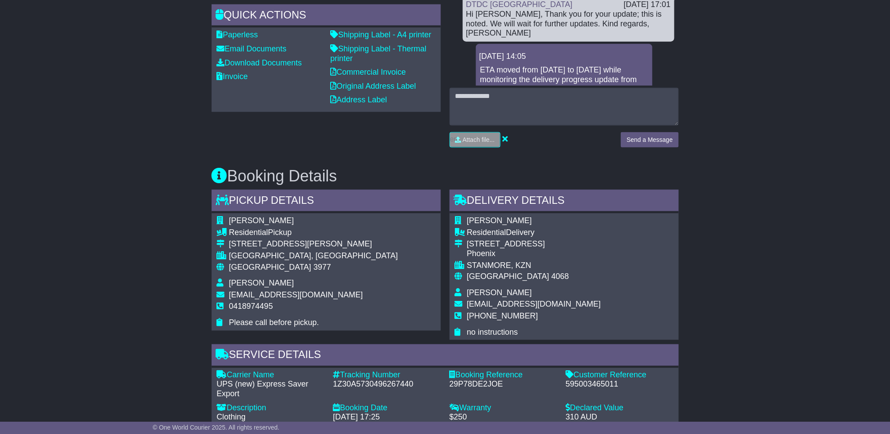
scroll to position [468, 0]
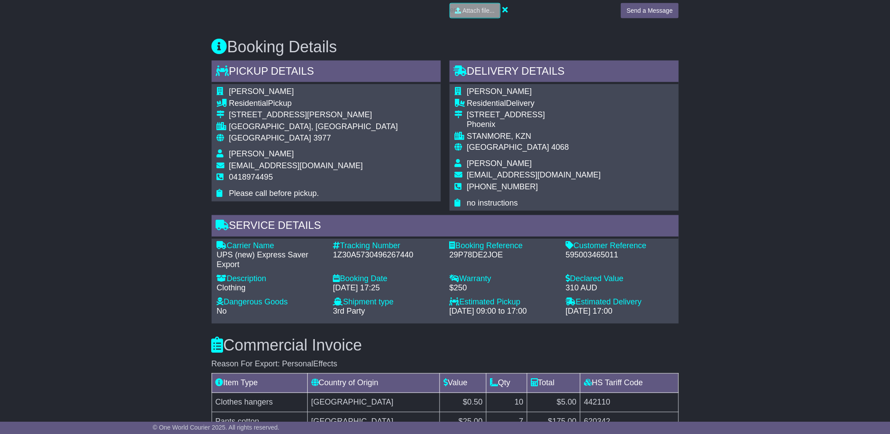
click at [605, 256] on div "595003465011" at bounding box center [620, 256] width 108 height 10
copy div "595003465011"
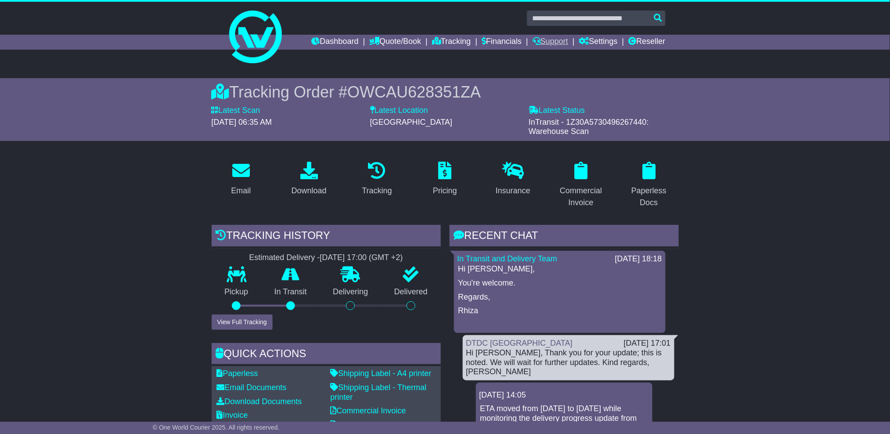
scroll to position [0, 0]
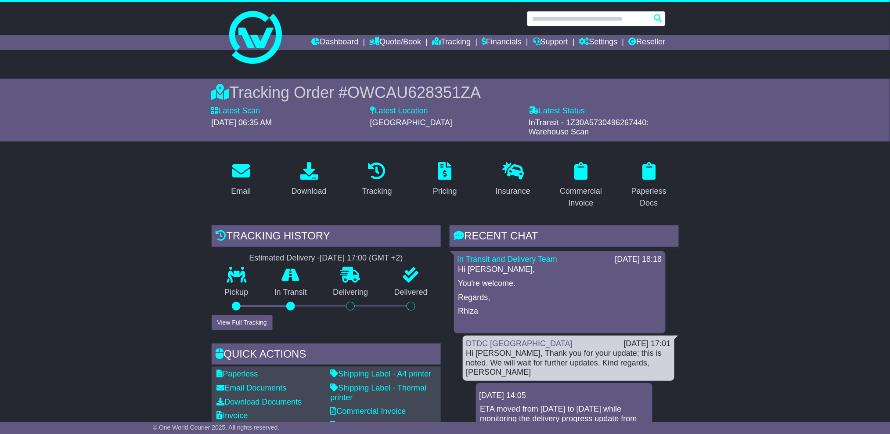
click at [571, 14] on input "text" at bounding box center [596, 18] width 139 height 15
click at [580, 20] on input "text" at bounding box center [596, 18] width 139 height 15
paste input "**********"
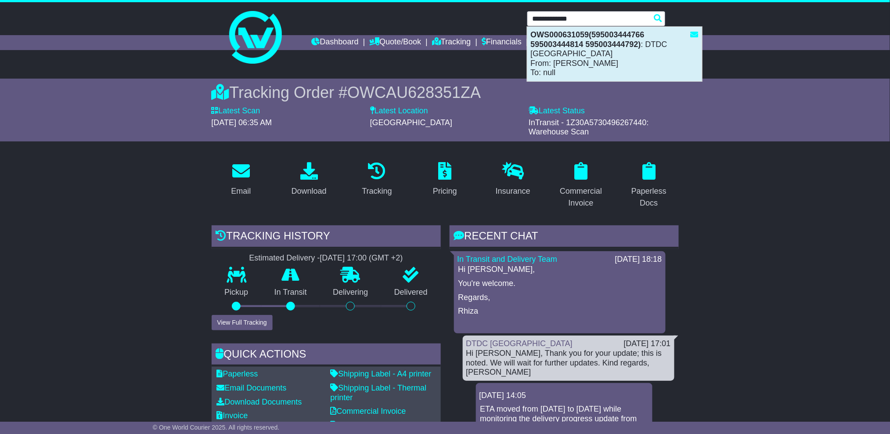
click at [594, 46] on strong "OWS000631059(595003444766 595003444814 595003444792)" at bounding box center [588, 39] width 114 height 18
type input "**********"
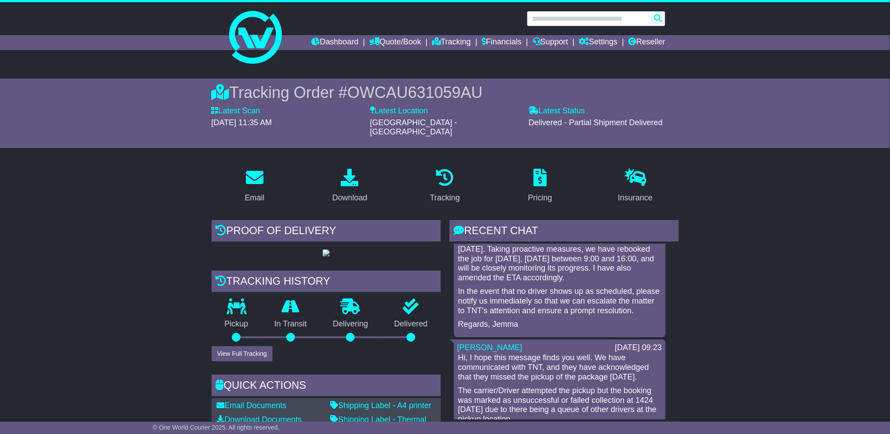
click at [626, 16] on input "text" at bounding box center [596, 18] width 139 height 15
paste input "**********"
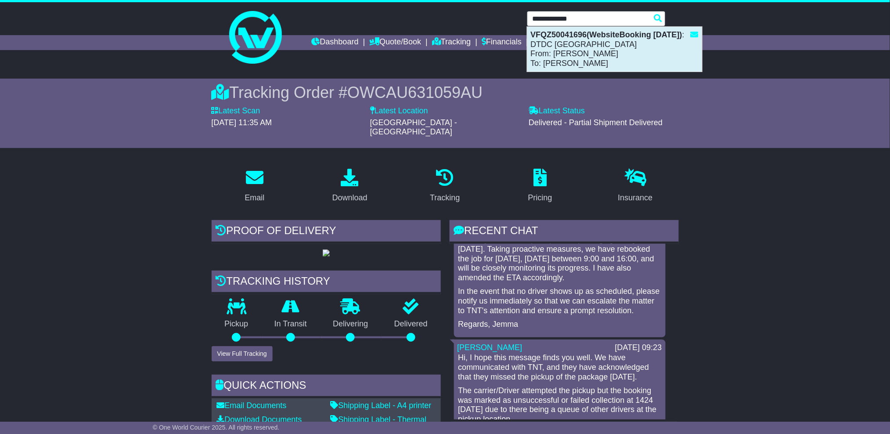
click at [621, 51] on div "VFQZ50041696(WebsiteBooking [DATE]) : DTDC [GEOGRAPHIC_DATA] From: [PERSON_NAME…" at bounding box center [614, 49] width 175 height 45
type input "**********"
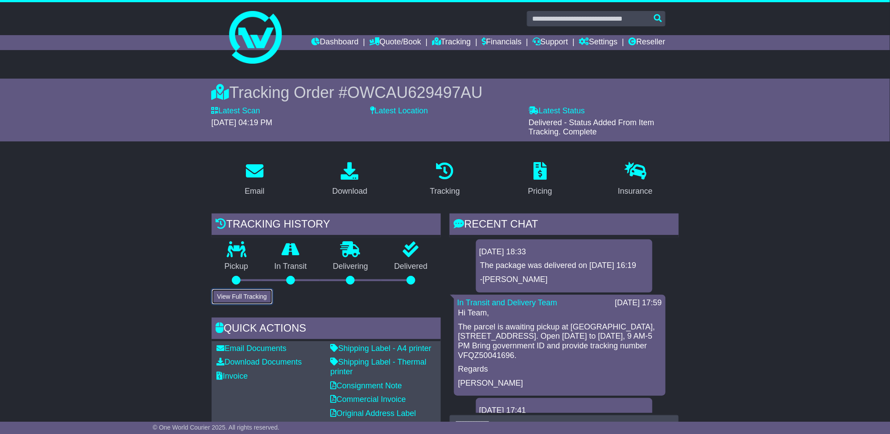
click at [260, 289] on button "View Full Tracking" at bounding box center [242, 296] width 61 height 15
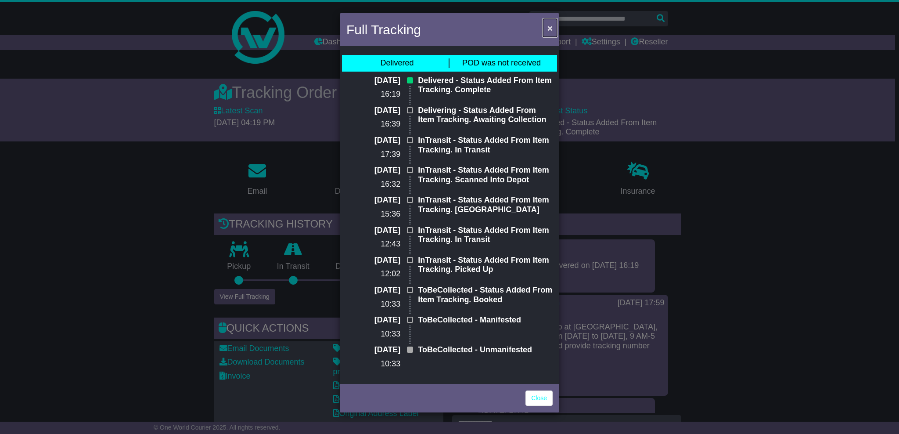
click at [551, 34] on button "×" at bounding box center [550, 28] width 14 height 18
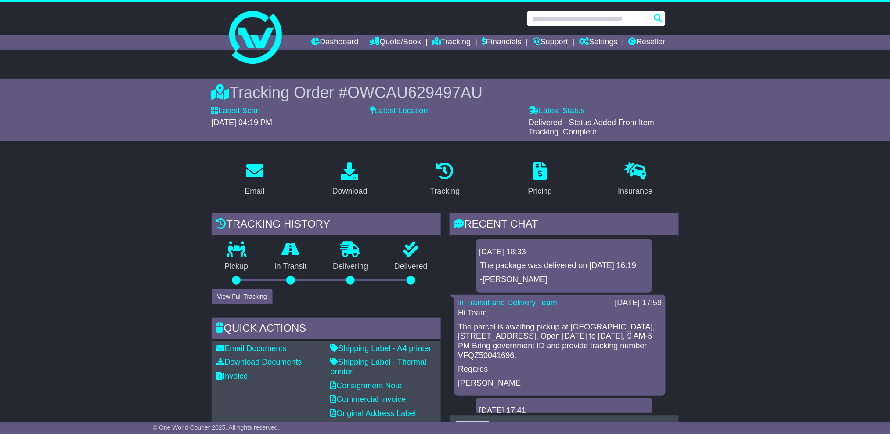
click at [585, 13] on input "text" at bounding box center [596, 18] width 139 height 15
paste input "**********"
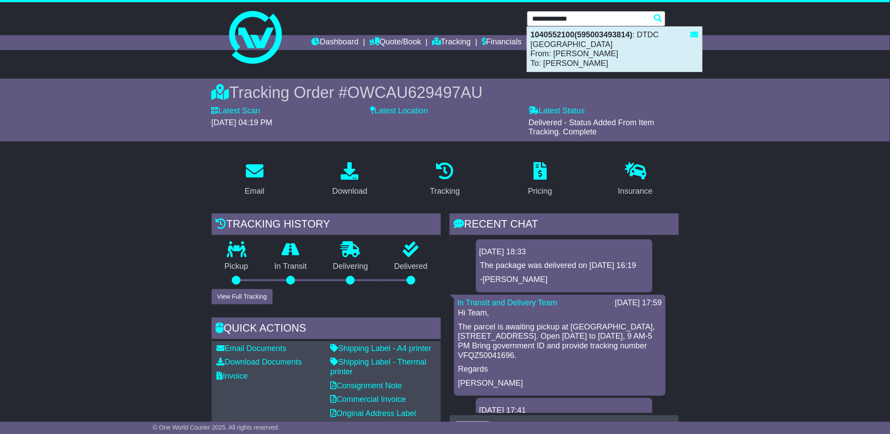
click at [585, 52] on div "1040552100(595003493814) : DTDC Australia From: Lonnie Hammond To: Paula Munro" at bounding box center [614, 49] width 175 height 45
type input "**********"
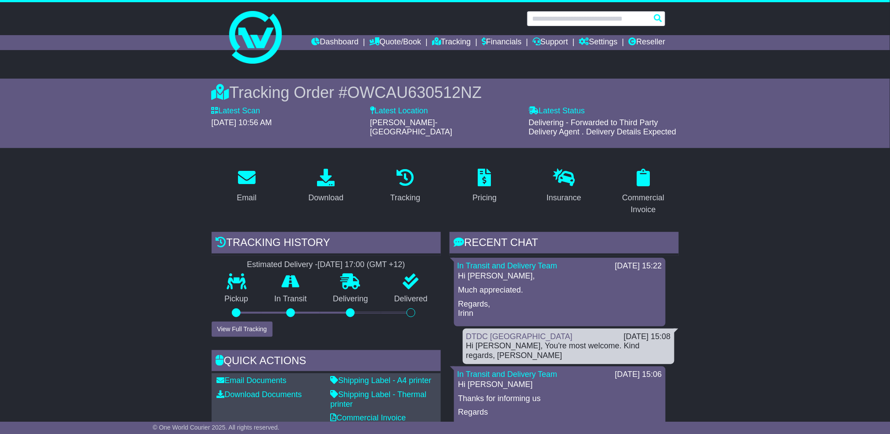
click at [581, 22] on input "text" at bounding box center [596, 18] width 139 height 15
paste input "**********"
type input "**********"
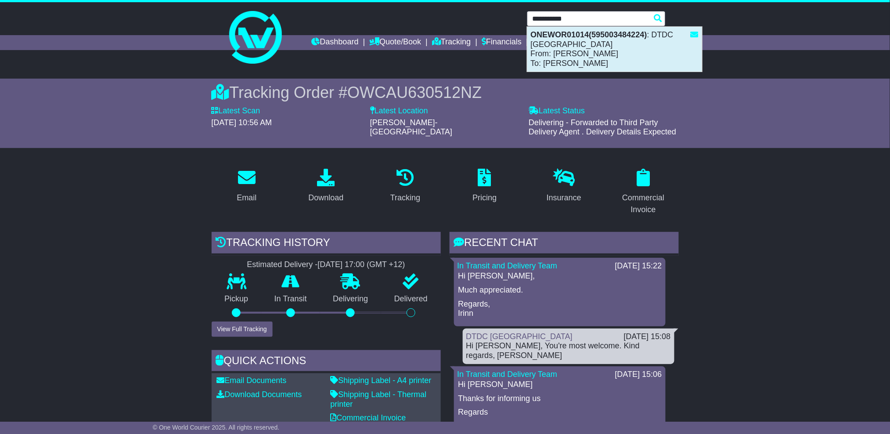
click at [599, 64] on div "ONEWOR01014(595003484224) : DTDC Australia From: Chris luyendyk To: Selena Wake…" at bounding box center [614, 49] width 175 height 45
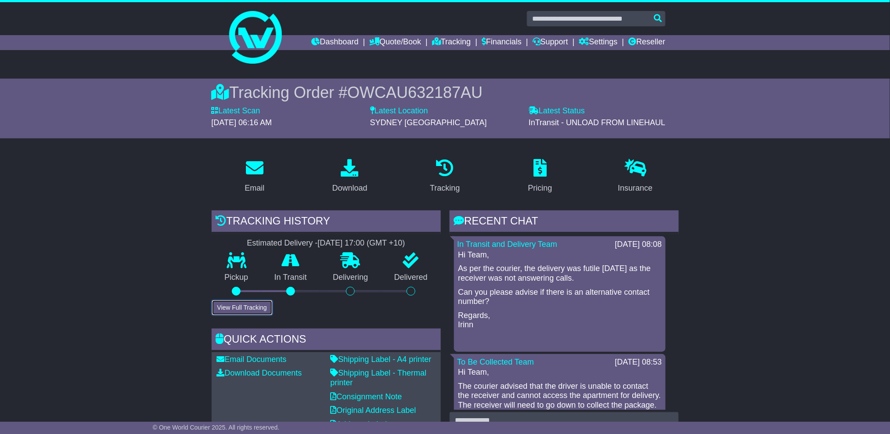
click at [253, 311] on button "View Full Tracking" at bounding box center [242, 307] width 61 height 15
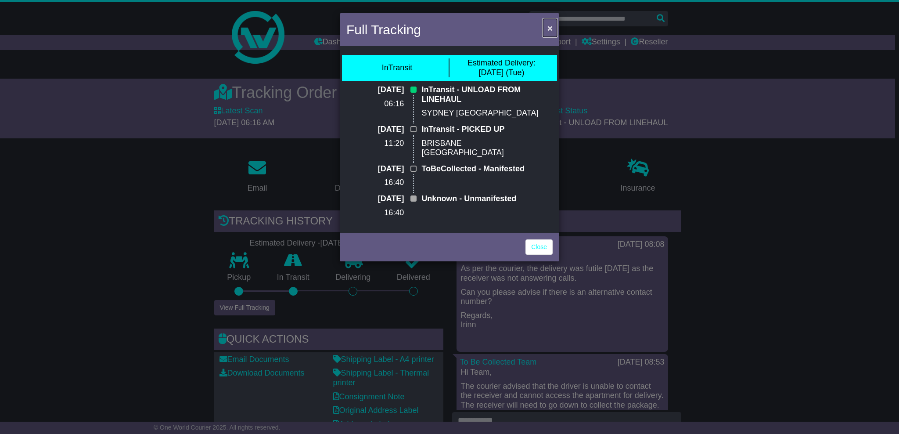
click at [549, 27] on span "×" at bounding box center [549, 28] width 5 height 10
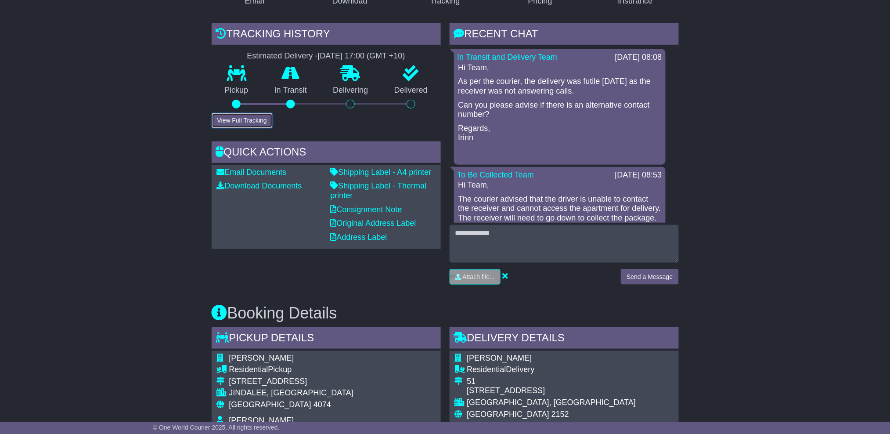
scroll to position [176, 0]
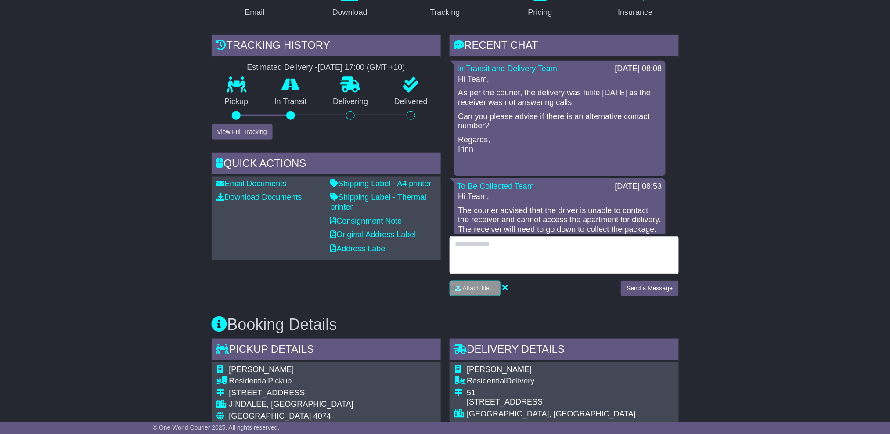
click at [578, 263] on textarea at bounding box center [564, 255] width 229 height 38
click at [655, 264] on textarea "**********" at bounding box center [564, 255] width 229 height 38
type textarea "**********"
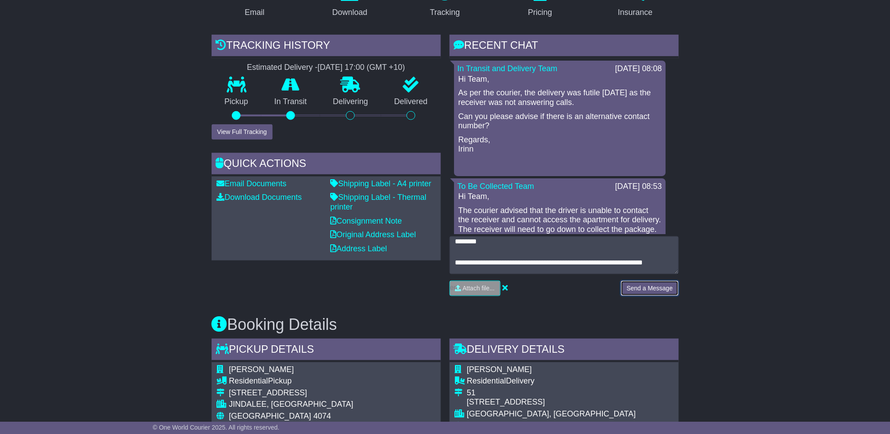
click at [659, 283] on button "Send a Message" at bounding box center [650, 288] width 58 height 15
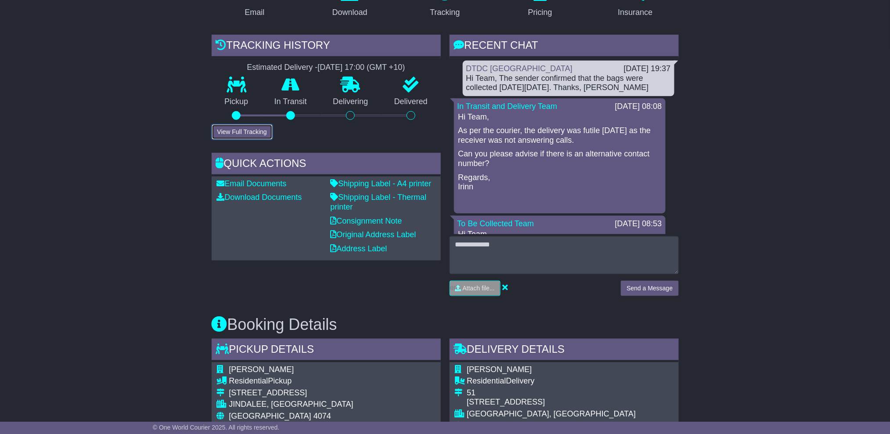
click at [236, 127] on button "View Full Tracking" at bounding box center [242, 131] width 61 height 15
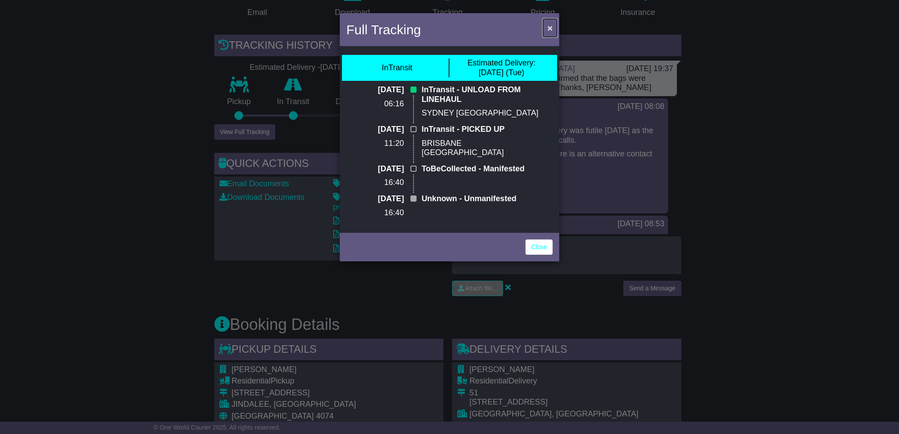
click at [552, 31] on span "×" at bounding box center [549, 28] width 5 height 10
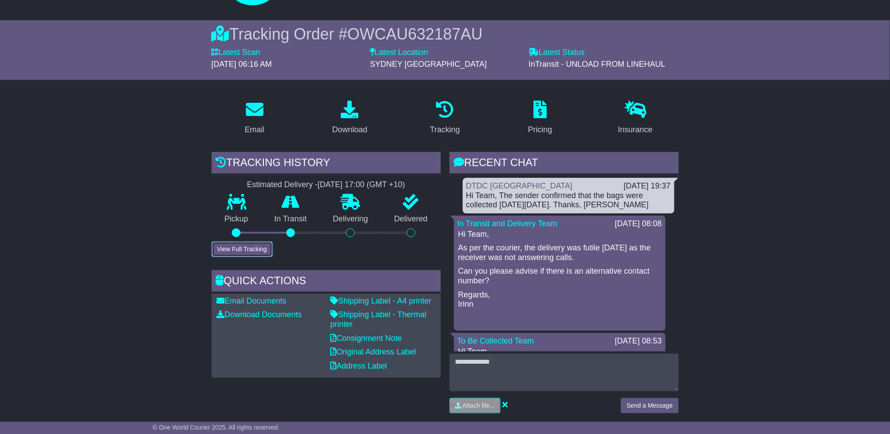
scroll to position [0, 0]
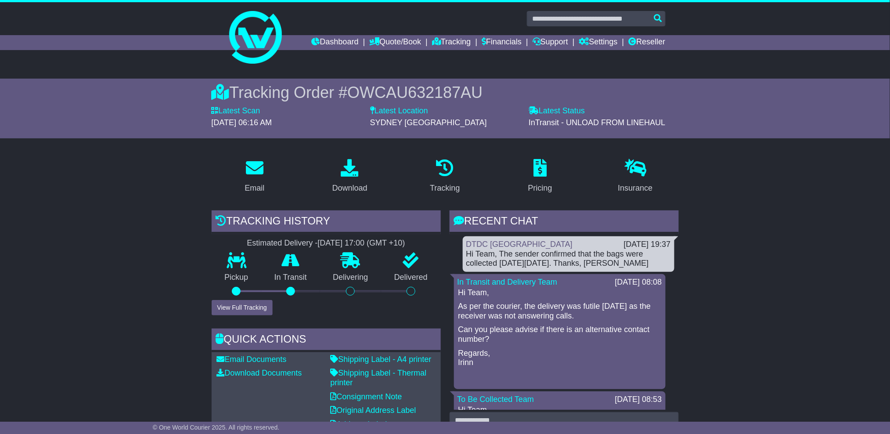
click at [453, 88] on span "OWCAU632187AU" at bounding box center [414, 92] width 135 height 18
copy span "OWCAU632187AU"
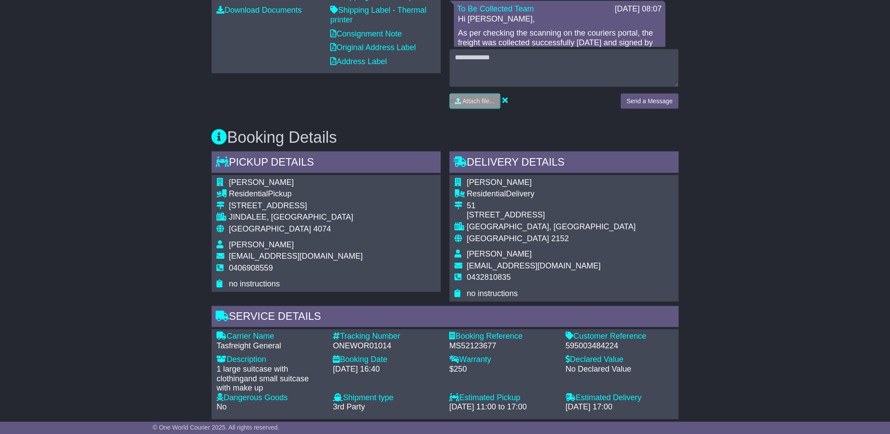
scroll to position [410, 0]
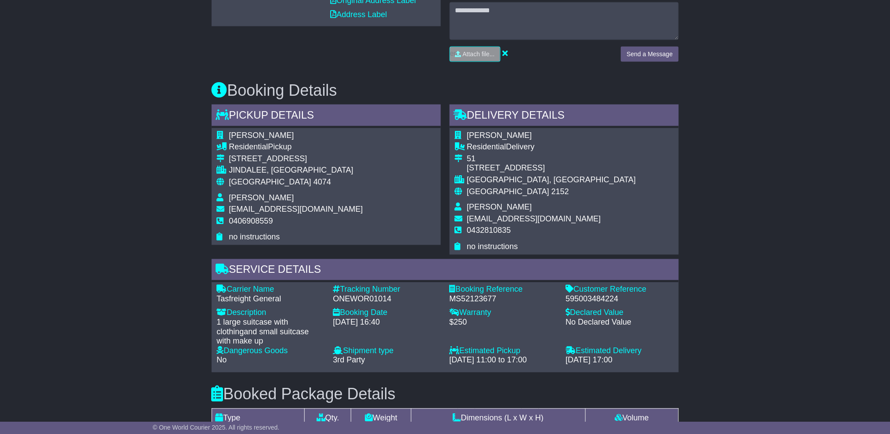
click at [374, 298] on div "ONEWOR01014" at bounding box center [387, 300] width 108 height 10
copy div "ONEWOR01014"
click at [496, 137] on span "[PERSON_NAME]" at bounding box center [499, 135] width 65 height 9
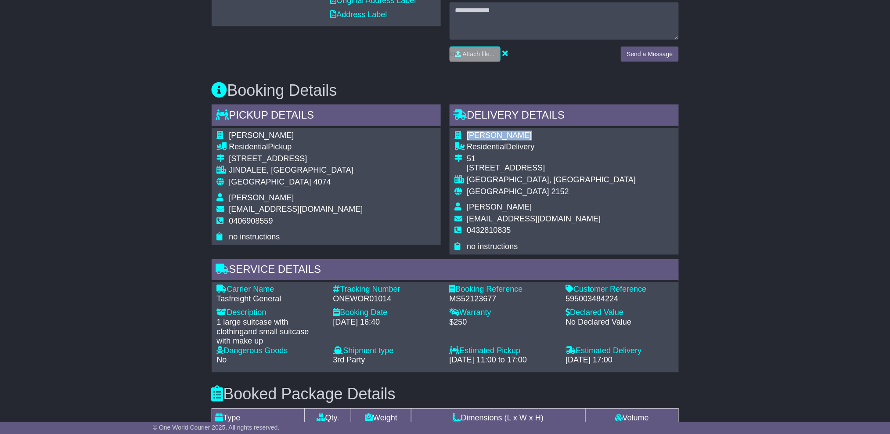
click at [495, 137] on span "[PERSON_NAME]" at bounding box center [499, 135] width 65 height 9
copy tbody "[PERSON_NAME]"
click at [499, 223] on td "[EMAIL_ADDRESS][DOMAIN_NAME]" at bounding box center [551, 221] width 169 height 12
click at [499, 229] on span "0432810835" at bounding box center [489, 230] width 44 height 9
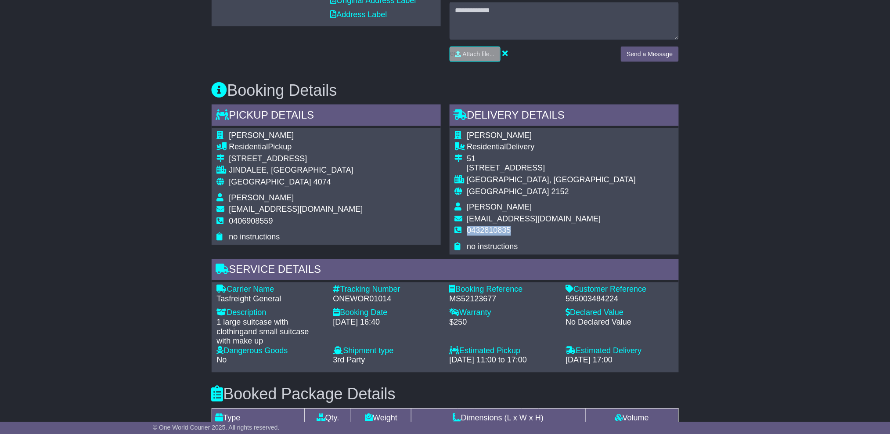
click at [499, 229] on span "0432810835" at bounding box center [489, 230] width 44 height 9
copy tbody "0432810835"
click at [506, 218] on span "wakefieldselena11@gmail.com" at bounding box center [534, 219] width 134 height 9
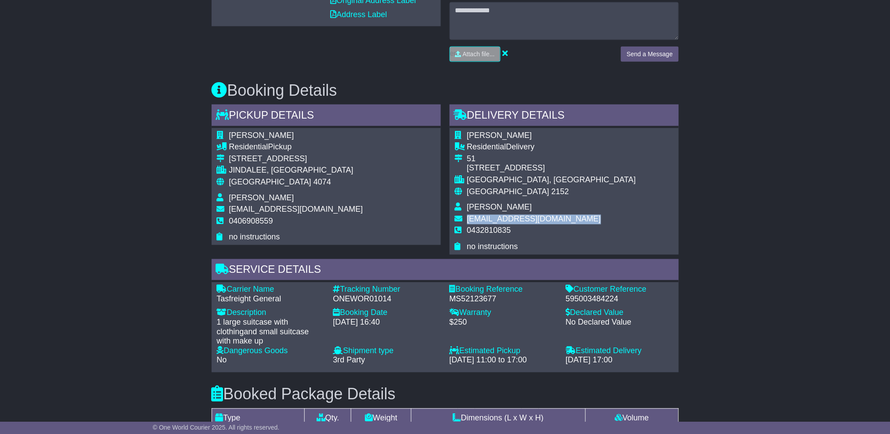
copy tbody "wakefieldselena11@gmail.com"
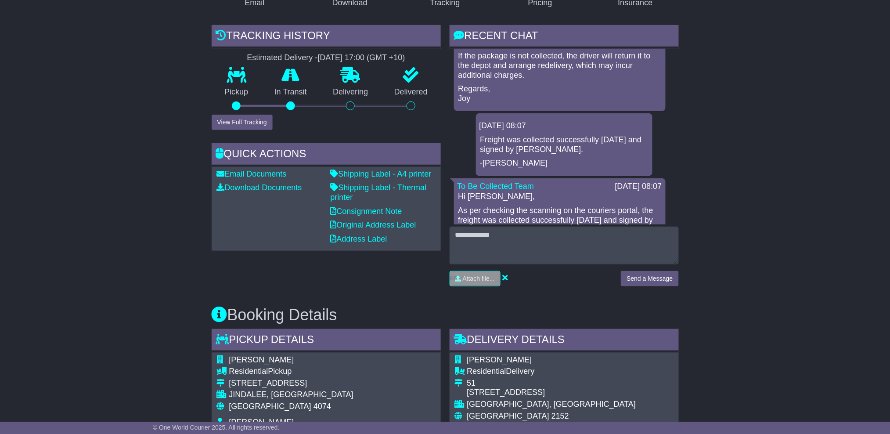
scroll to position [176, 0]
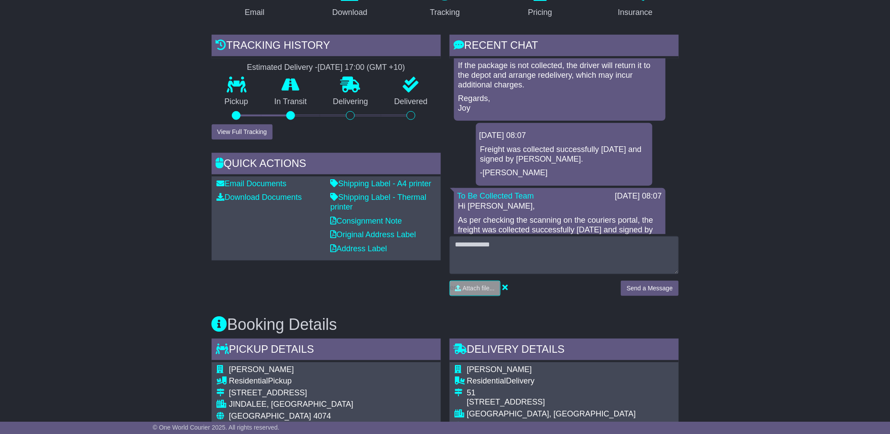
click at [228, 142] on div "Tracking history Estimated Delivery - 19 Aug 2025 - 17:00 (GMT +10) Pickup In T…" at bounding box center [326, 169] width 238 height 268
click at [262, 127] on button "View Full Tracking" at bounding box center [242, 131] width 61 height 15
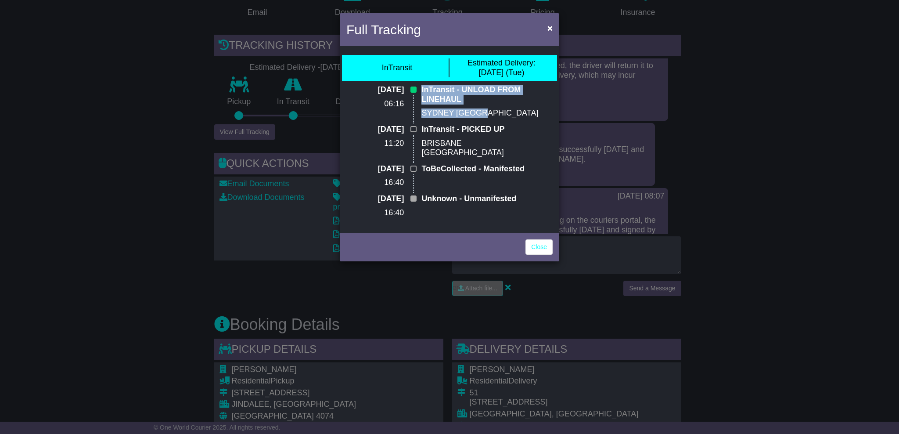
drag, startPoint x: 483, startPoint y: 115, endPoint x: 419, endPoint y: 86, distance: 70.2
click at [419, 86] on div "InTransit - UNLOAD FROM LINEHAUL SYDNEY SYDNEY" at bounding box center [481, 105] width 129 height 40
copy div "InTransit - UNLOAD FROM LINEHAUL SYDNEY SYDNEY"
drag, startPoint x: 548, startPoint y: 25, endPoint x: 547, endPoint y: 32, distance: 6.7
click at [548, 25] on span "×" at bounding box center [549, 28] width 5 height 10
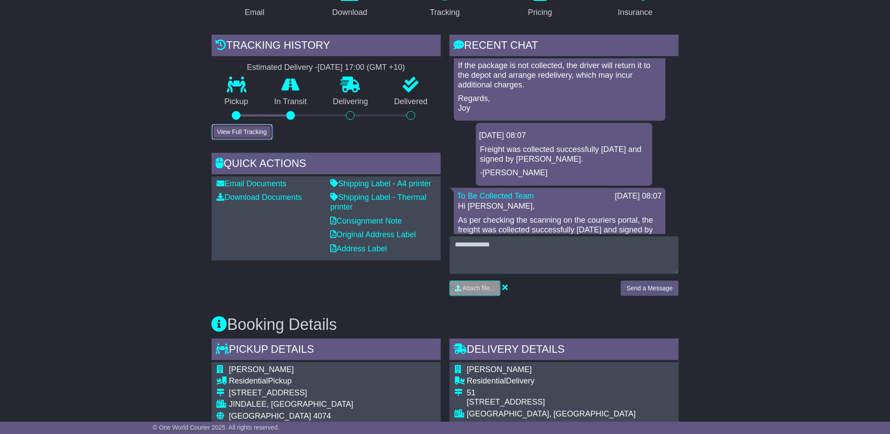
click at [245, 127] on button "View Full Tracking" at bounding box center [242, 131] width 61 height 15
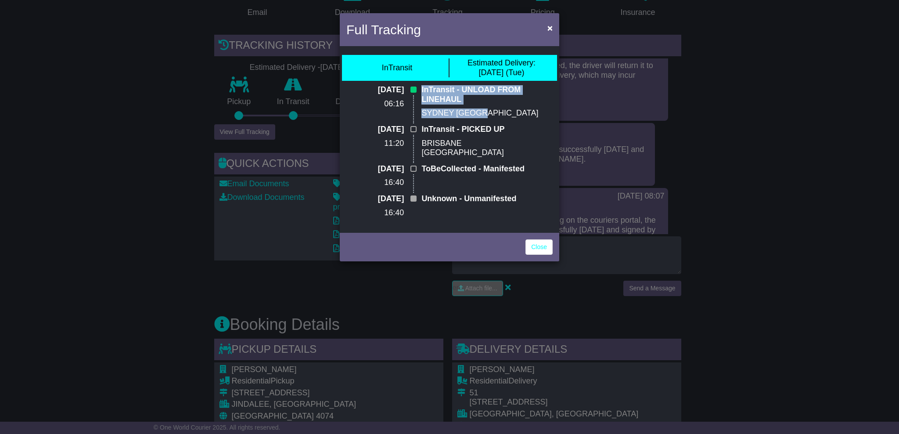
drag, startPoint x: 524, startPoint y: 72, endPoint x: 464, endPoint y: 60, distance: 61.2
click at [464, 60] on div "Estimated Delivery: 19 Aug (Tue)" at bounding box center [502, 67] width 104 height 19
copy div "Estimated Delivery: 19 Aug (Tue)"
click at [521, 126] on p "InTransit - PICKED UP" at bounding box center [481, 130] width 120 height 10
click at [551, 28] on span "×" at bounding box center [549, 28] width 5 height 10
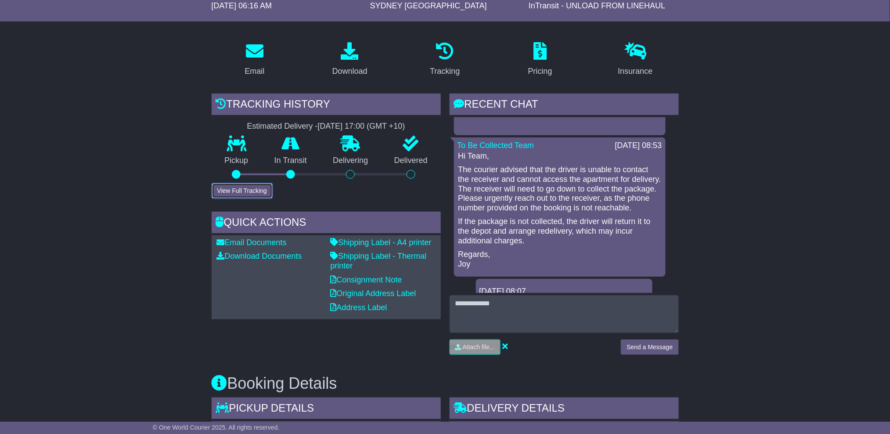
scroll to position [117, 0]
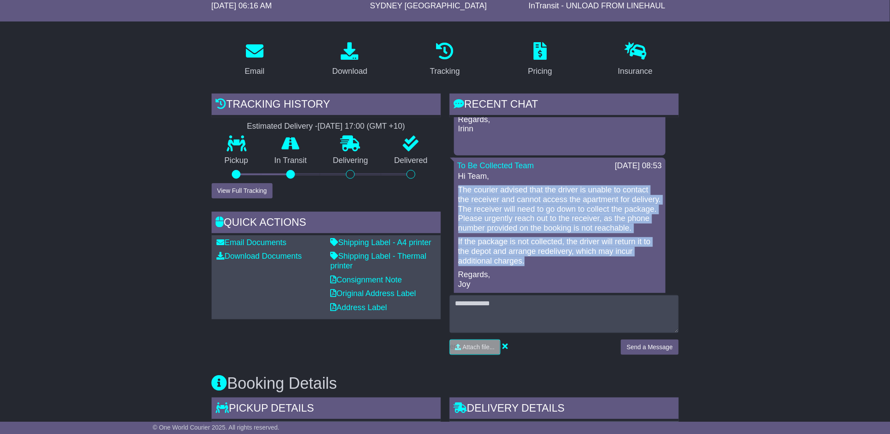
drag, startPoint x: 530, startPoint y: 262, endPoint x: 455, endPoint y: 182, distance: 109.0
click at [455, 182] on div "To Be Collected Team 14 Aug 2025 08:53 Hi Team, The courier advised that the dr…" at bounding box center [560, 227] width 212 height 139
drag, startPoint x: 455, startPoint y: 182, endPoint x: 480, endPoint y: 191, distance: 26.4
copy div "The courier advised that the driver is unable to contact the receiver and canno…"
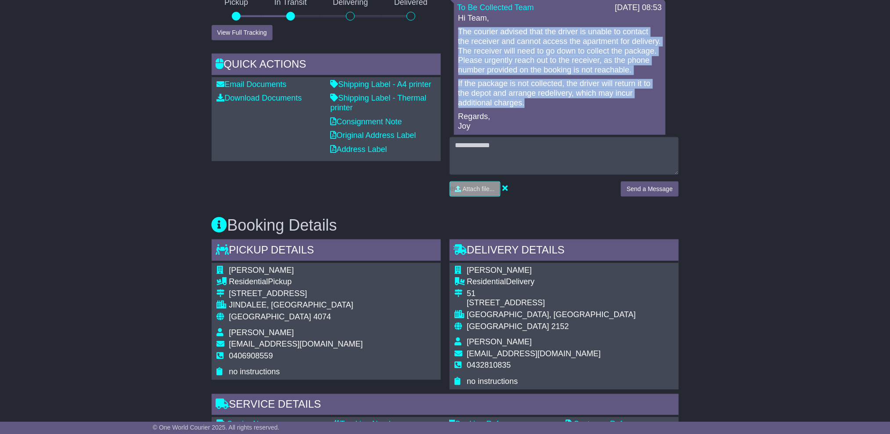
scroll to position [410, 0]
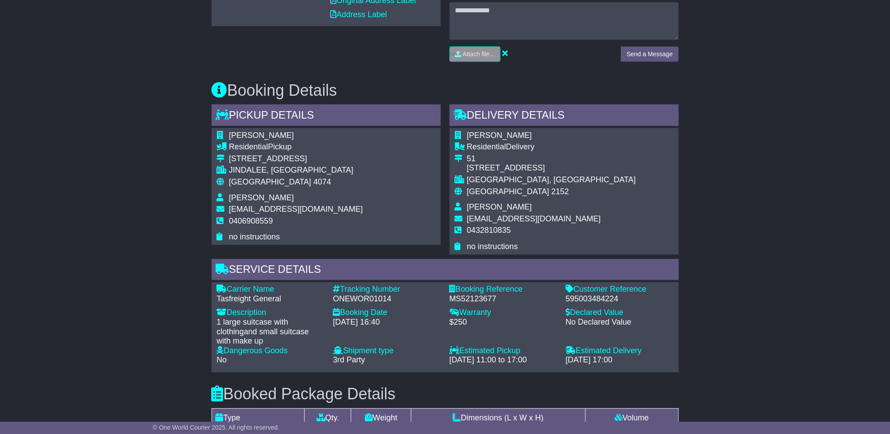
click at [581, 302] on div "595003484224" at bounding box center [620, 300] width 108 height 10
click at [581, 301] on div "595003484224" at bounding box center [620, 300] width 108 height 10
copy div "595003484224"
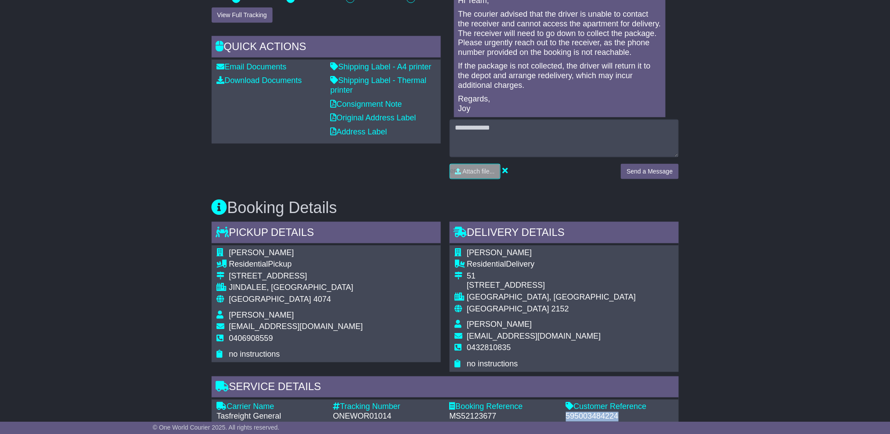
scroll to position [234, 0]
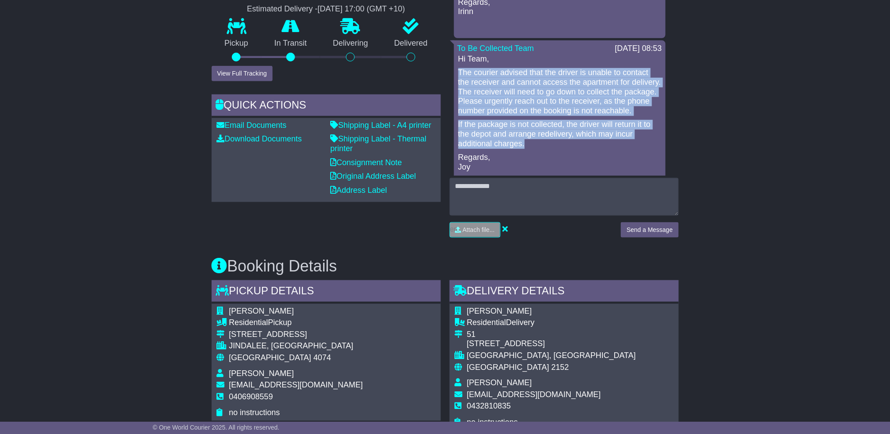
drag, startPoint x: 549, startPoint y: 147, endPoint x: 458, endPoint y: 66, distance: 121.6
click at [458, 67] on div "Hi Team, The courier advised that the driver is unable to contact the receiver …" at bounding box center [559, 113] width 205 height 118
copy div "The courier advised that the driver is unable to contact the receiver and canno…"
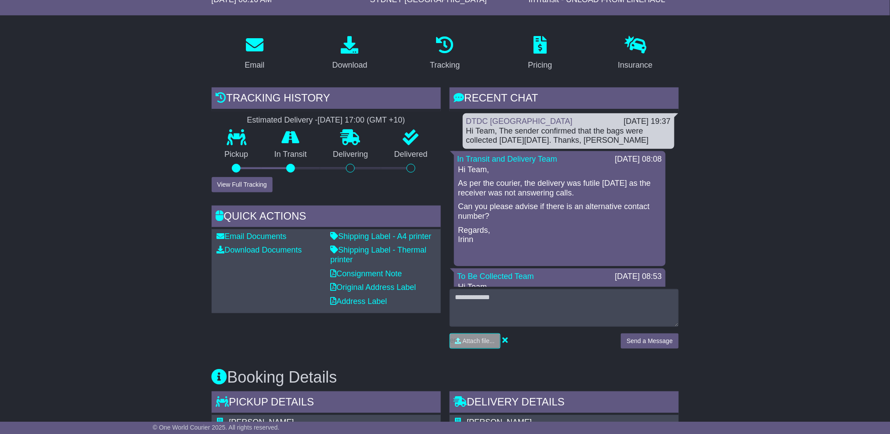
scroll to position [117, 0]
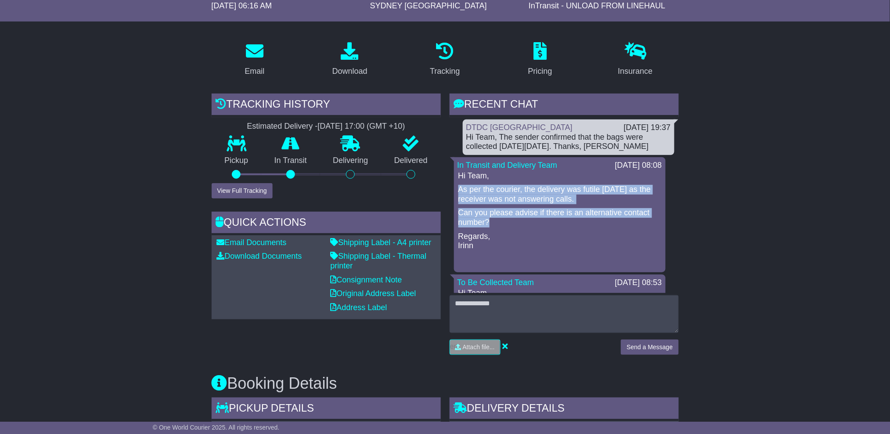
drag, startPoint x: 498, startPoint y: 223, endPoint x: 452, endPoint y: 187, distance: 58.8
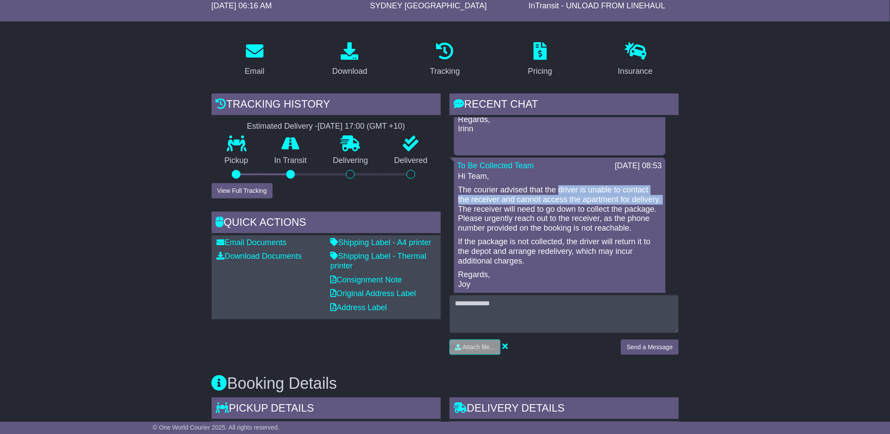
drag, startPoint x: 558, startPoint y: 190, endPoint x: 490, endPoint y: 211, distance: 71.2
click at [490, 211] on p "The courier advised that the driver is unable to contact the receiver and canno…" at bounding box center [559, 208] width 203 height 47
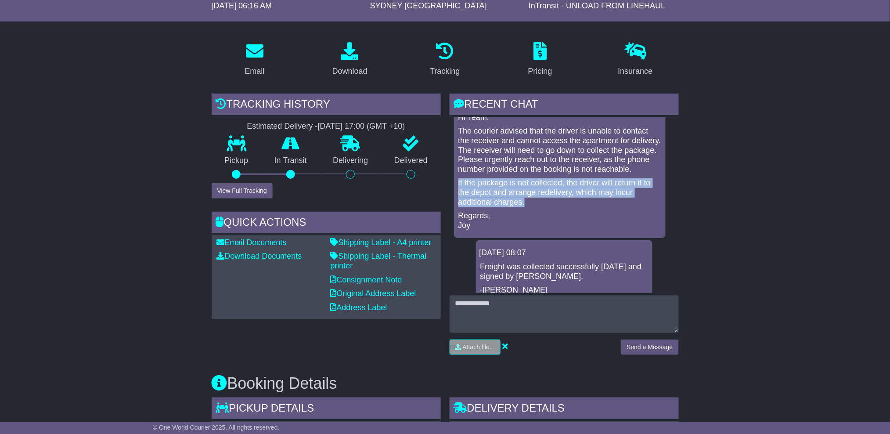
drag, startPoint x: 532, startPoint y: 201, endPoint x: 455, endPoint y: 179, distance: 79.9
click at [455, 179] on div "To Be Collected Team 14 Aug 2025 08:53 Hi Team, The courier advised that the dr…" at bounding box center [560, 168] width 212 height 139
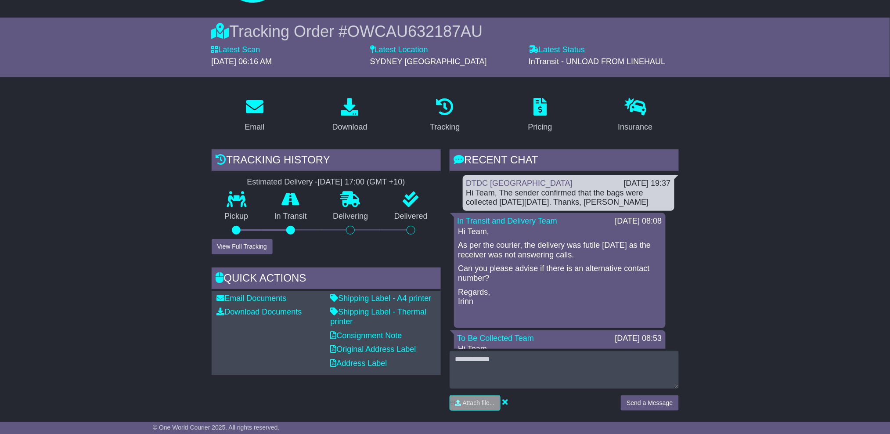
scroll to position [117, 0]
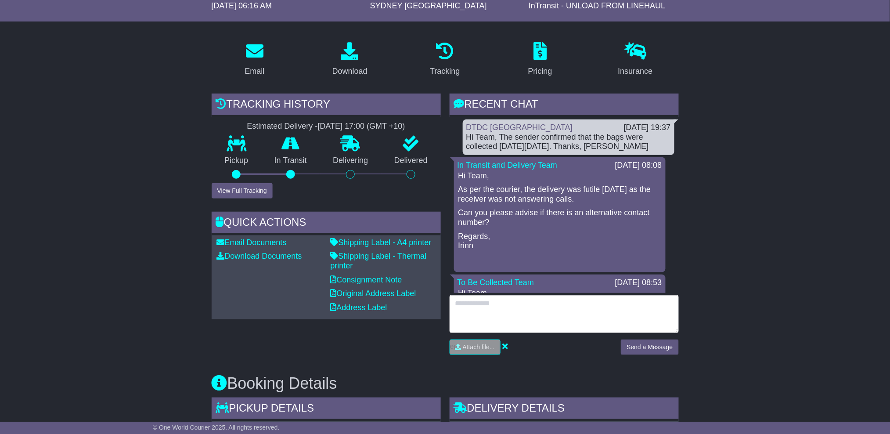
click at [531, 310] on textarea at bounding box center [564, 314] width 229 height 38
type textarea "*"
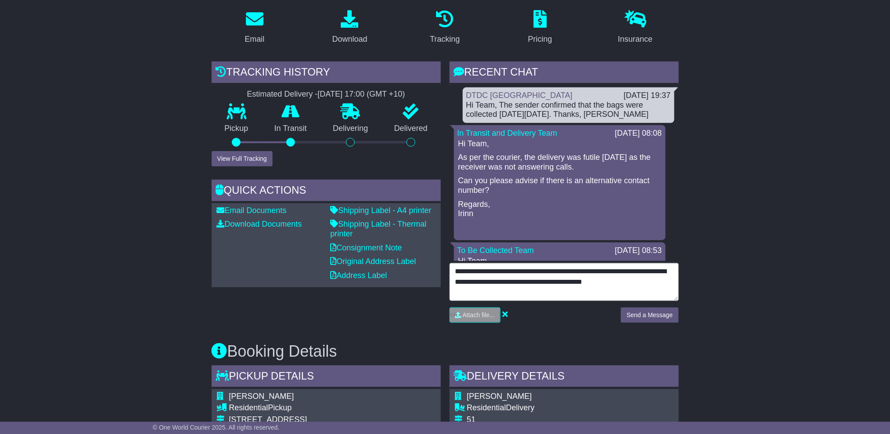
scroll to position [176, 0]
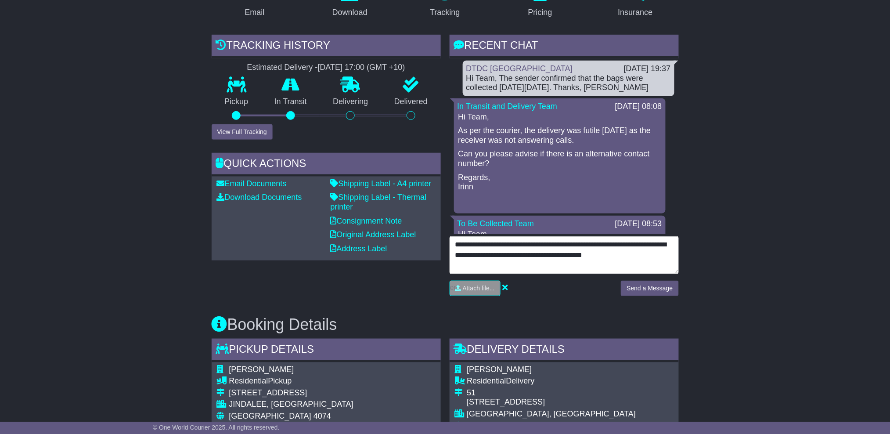
click at [668, 258] on textarea "**********" at bounding box center [564, 255] width 229 height 38
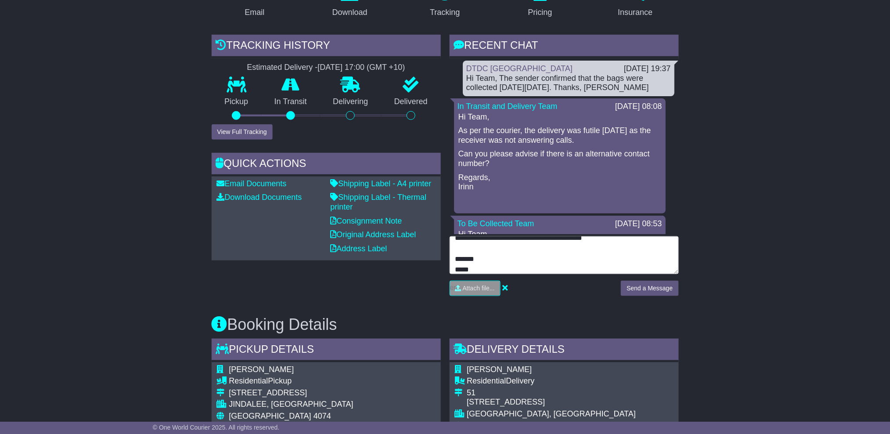
scroll to position [3, 0]
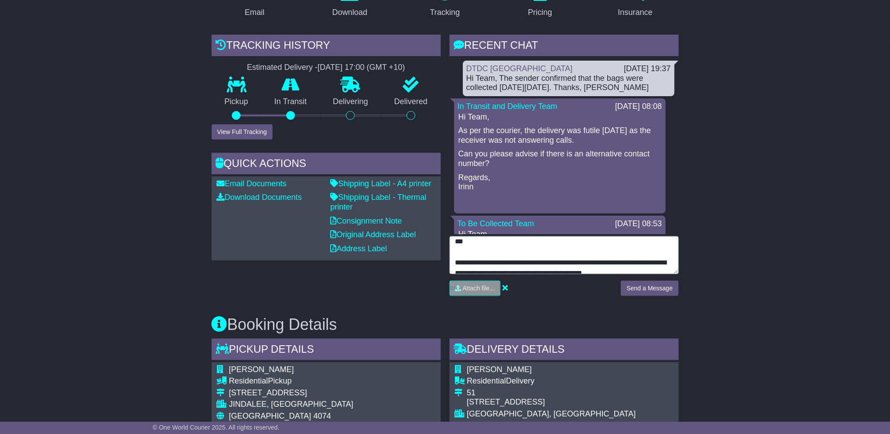
type textarea "**********"
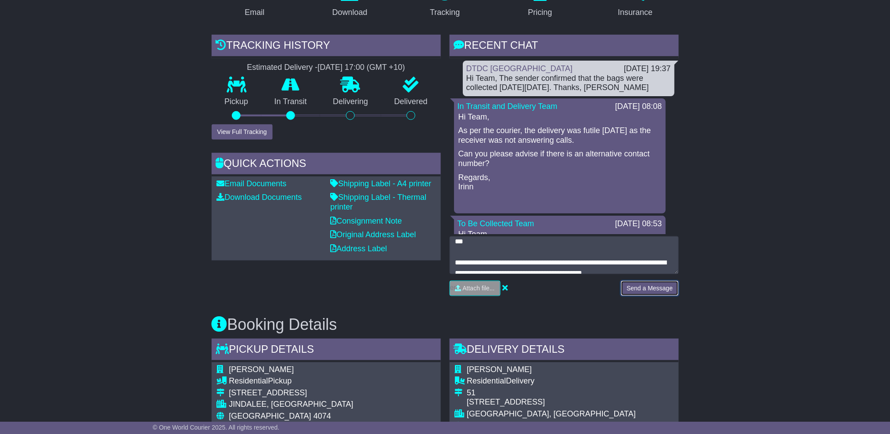
click at [652, 286] on button "Send a Message" at bounding box center [650, 288] width 58 height 15
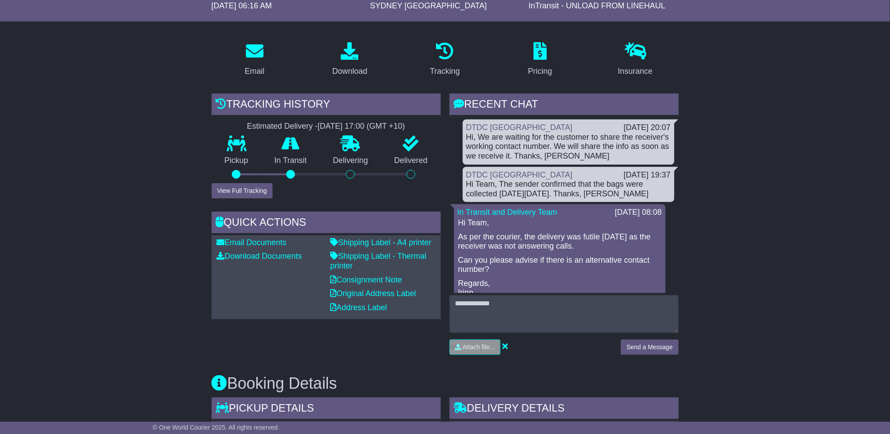
scroll to position [0, 0]
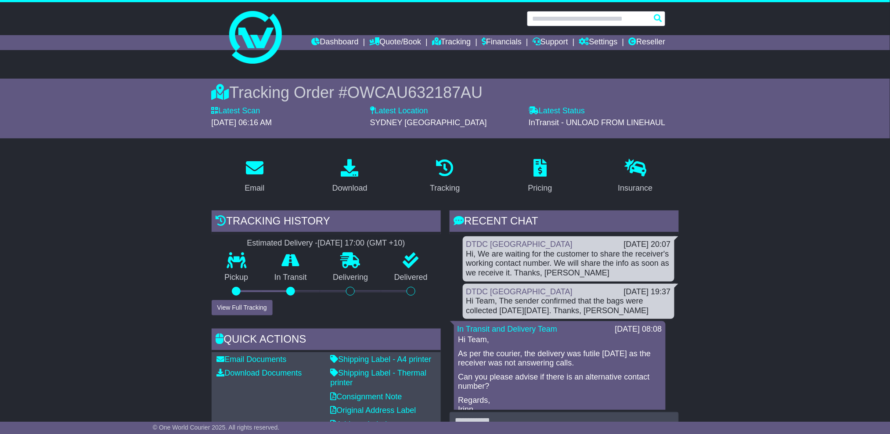
click at [600, 20] on input "text" at bounding box center [596, 18] width 139 height 15
paste input "**********"
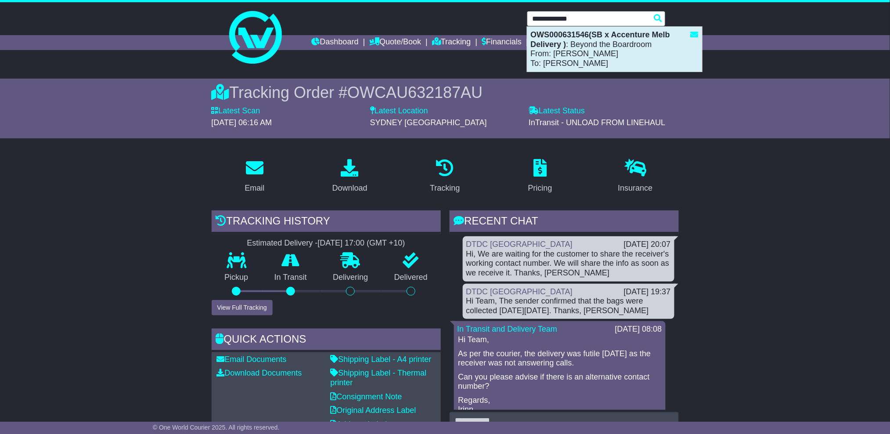
click at [609, 51] on div "OWS000631546(SB x Accenture Melb Delivery ) : Beyond the Boardroom From: Sophie…" at bounding box center [614, 49] width 175 height 45
type input "**********"
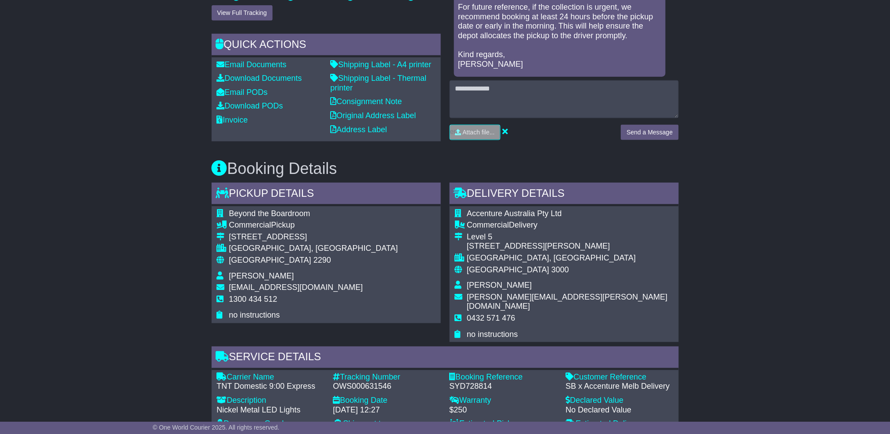
scroll to position [351, 0]
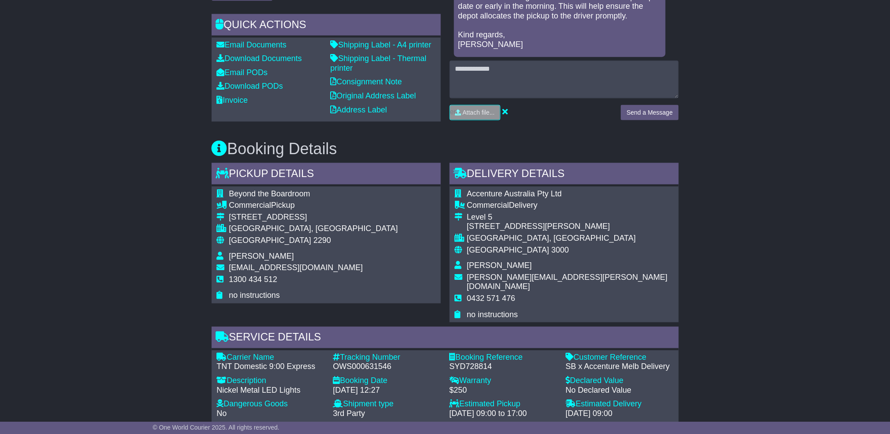
click at [294, 267] on span "[EMAIL_ADDRESS][DOMAIN_NAME]" at bounding box center [296, 267] width 134 height 9
click at [295, 267] on span "[EMAIL_ADDRESS][DOMAIN_NAME]" at bounding box center [296, 267] width 134 height 9
copy tbody "[EMAIL_ADDRESS][DOMAIN_NAME]"
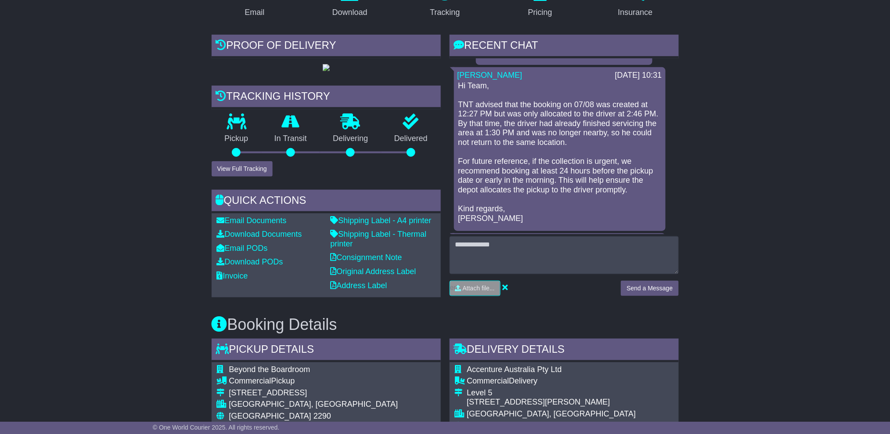
scroll to position [117, 0]
click at [228, 173] on button "View Full Tracking" at bounding box center [242, 168] width 61 height 15
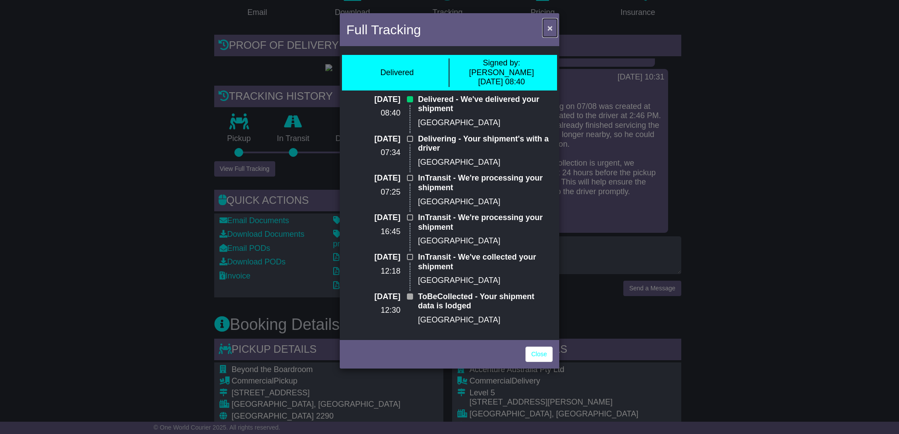
click at [546, 24] on button "×" at bounding box center [550, 28] width 14 height 18
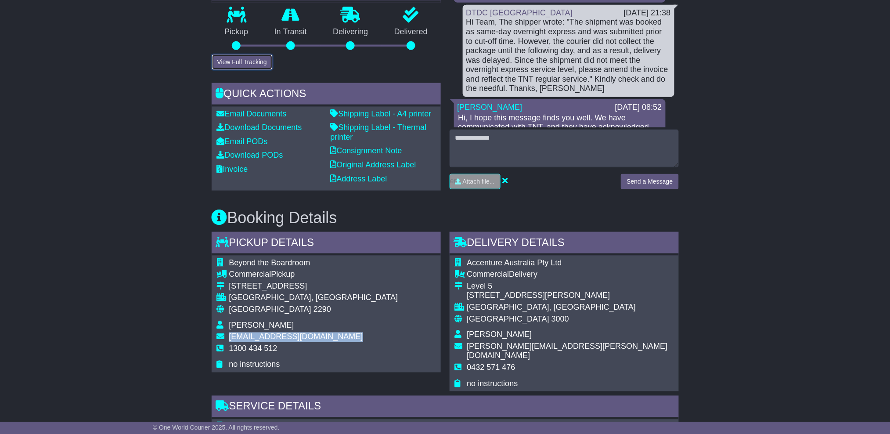
scroll to position [292, 0]
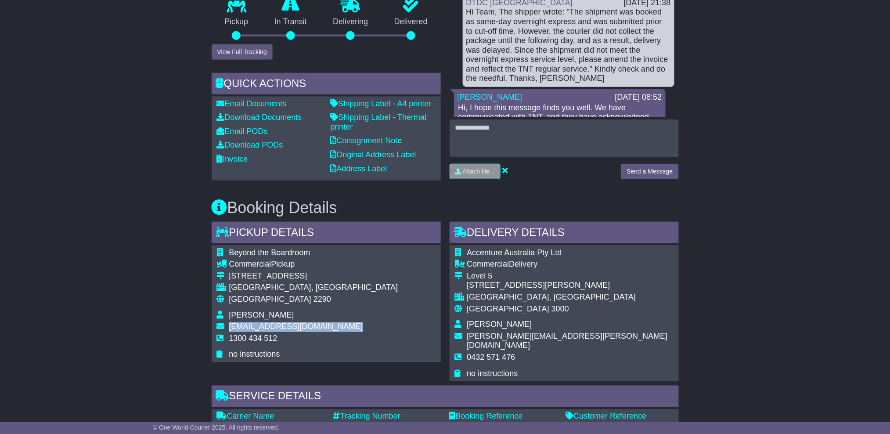
click at [535, 336] on span "[PERSON_NAME][EMAIL_ADDRESS][PERSON_NAME][DOMAIN_NAME]" at bounding box center [567, 341] width 201 height 18
click at [535, 334] on span "[PERSON_NAME][EMAIL_ADDRESS][PERSON_NAME][DOMAIN_NAME]" at bounding box center [567, 341] width 201 height 18
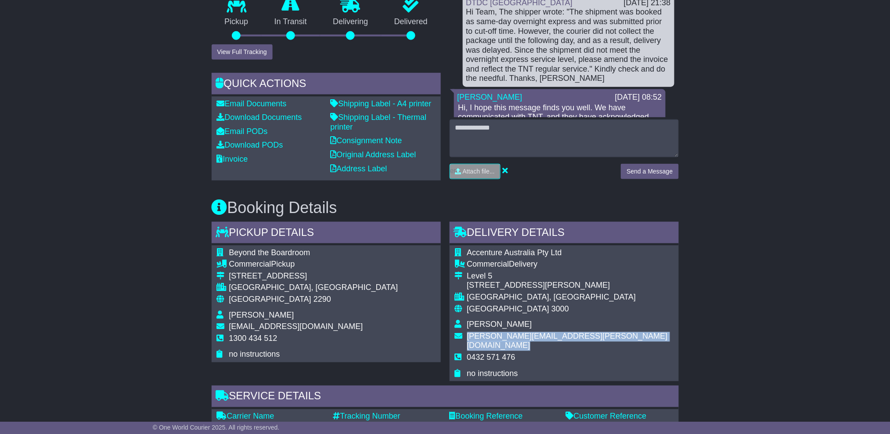
click at [535, 334] on span "[PERSON_NAME][EMAIL_ADDRESS][PERSON_NAME][DOMAIN_NAME]" at bounding box center [567, 341] width 201 height 18
copy tbody "[PERSON_NAME][EMAIL_ADDRESS][PERSON_NAME][DOMAIN_NAME]"
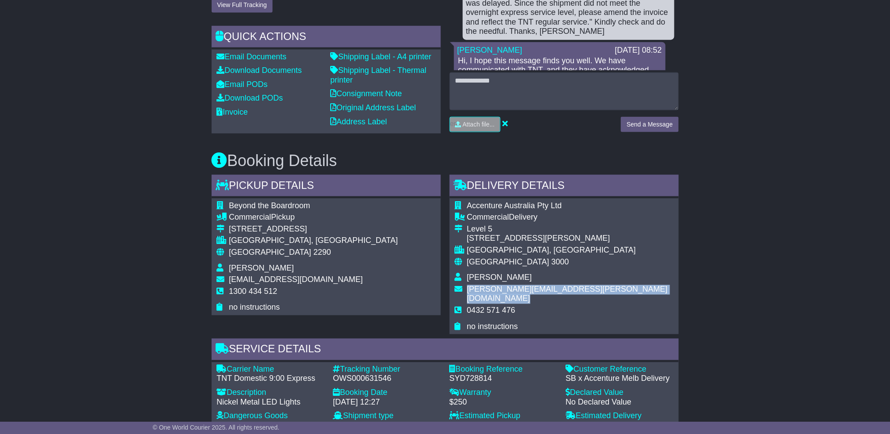
scroll to position [410, 0]
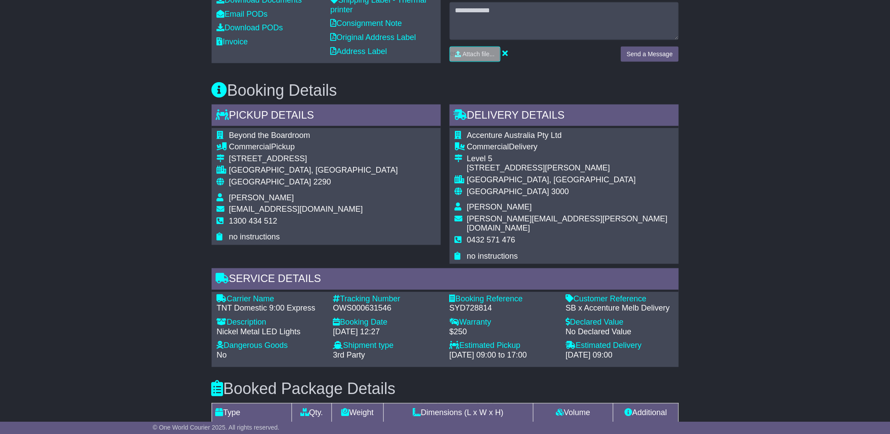
click at [387, 304] on div "OWS000631546" at bounding box center [387, 309] width 108 height 10
copy div "OWS000631546"
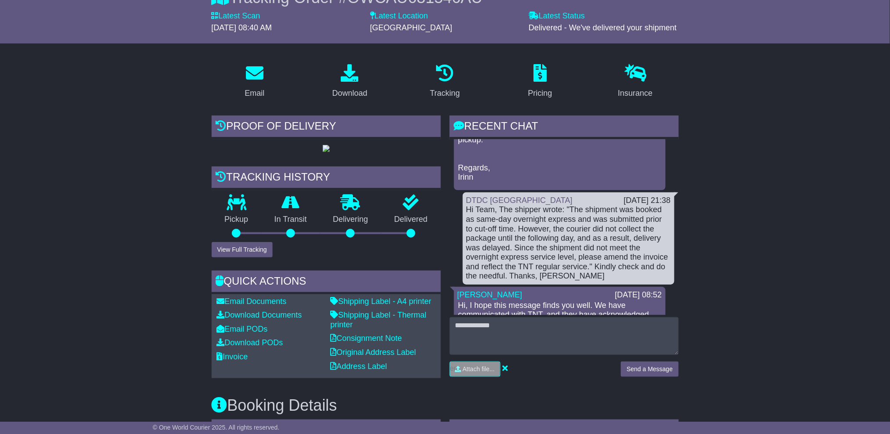
scroll to position [0, 0]
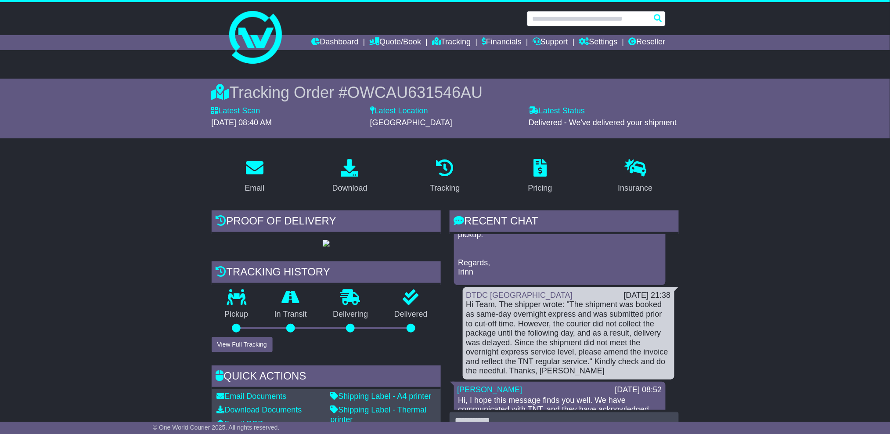
click at [549, 15] on input "text" at bounding box center [596, 18] width 139 height 15
paste input "**********"
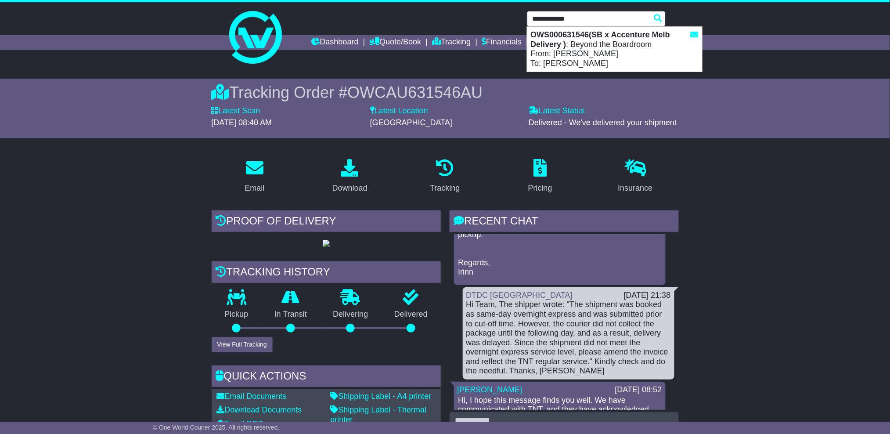
type input "**********"
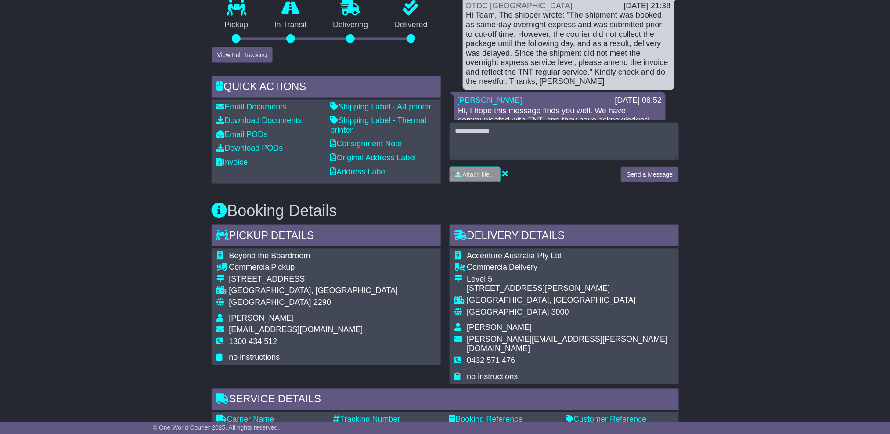
scroll to position [292, 0]
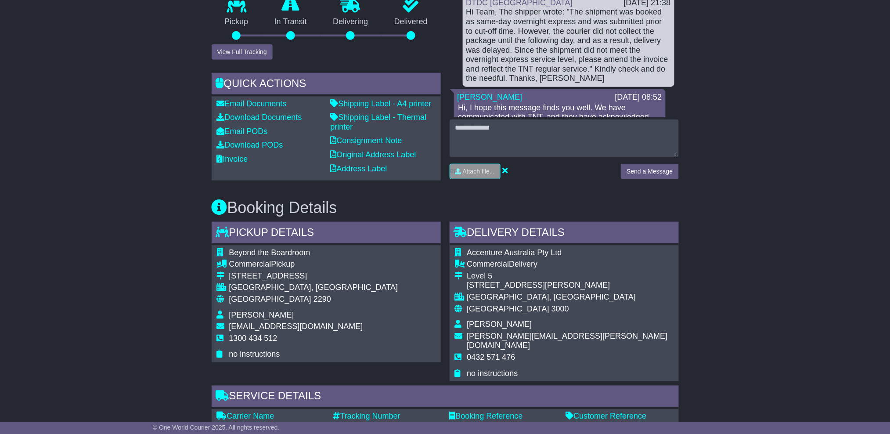
click at [364, 421] on div "OWS000631546" at bounding box center [387, 426] width 108 height 10
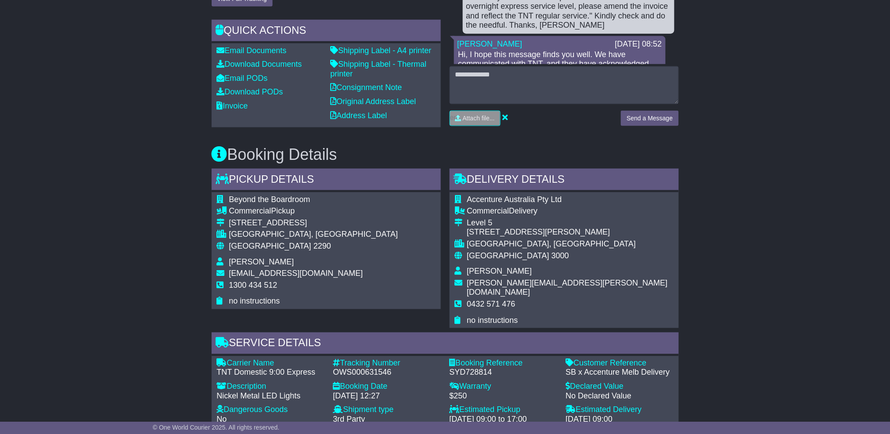
scroll to position [410, 0]
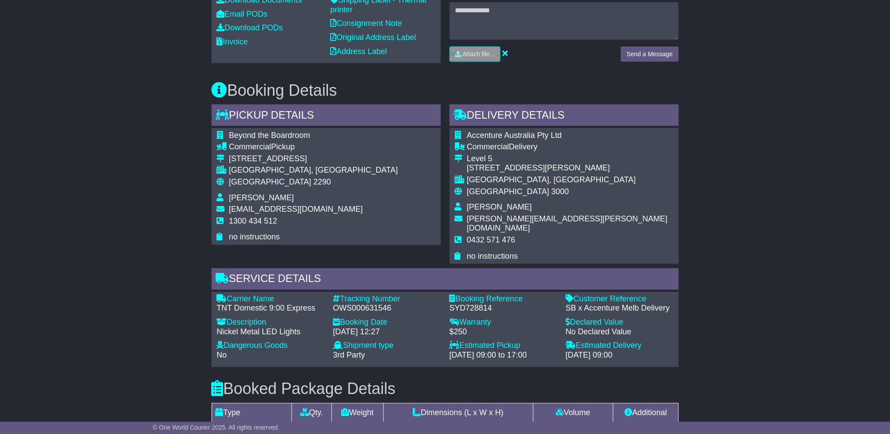
click at [377, 304] on div "OWS000631546" at bounding box center [387, 309] width 108 height 10
copy div "OWS000631546"
click at [308, 209] on span "[EMAIL_ADDRESS][DOMAIN_NAME]" at bounding box center [296, 209] width 134 height 9
click at [310, 209] on span "[EMAIL_ADDRESS][DOMAIN_NAME]" at bounding box center [296, 209] width 134 height 9
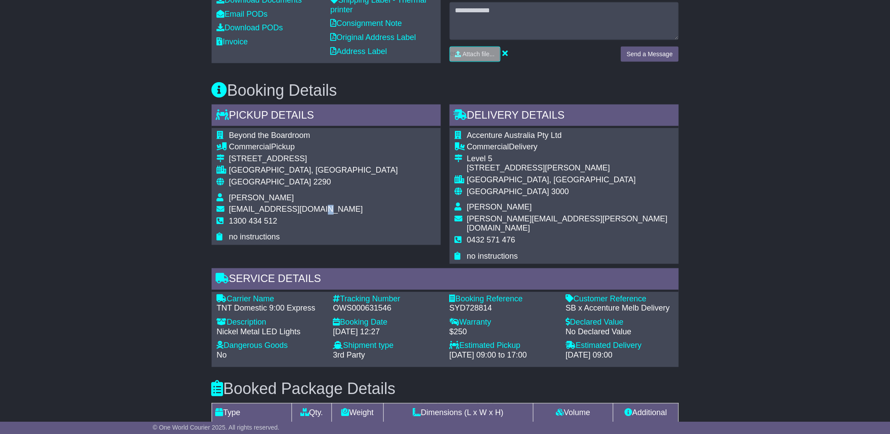
click at [310, 209] on span "[EMAIL_ADDRESS][DOMAIN_NAME]" at bounding box center [296, 209] width 134 height 9
copy tbody "[EMAIL_ADDRESS][DOMAIN_NAME]"
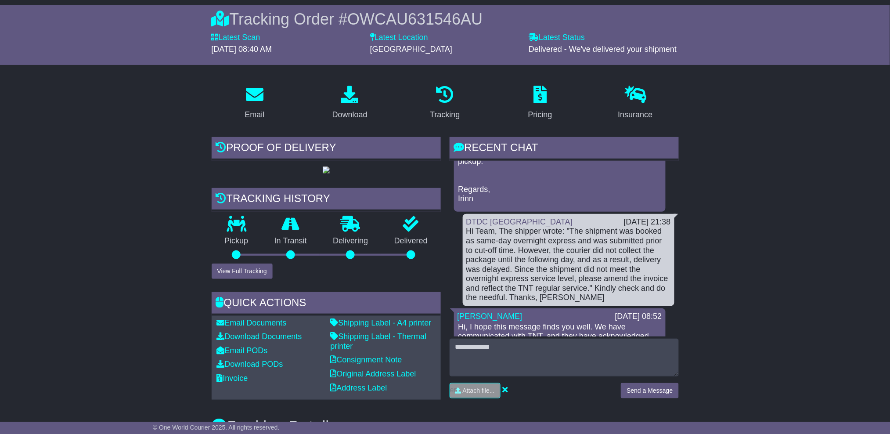
scroll to position [0, 0]
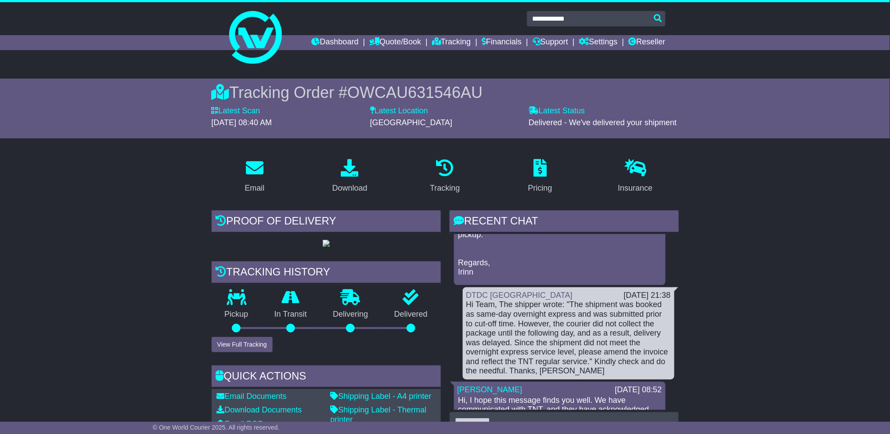
click at [425, 92] on span "OWCAU631546AU" at bounding box center [414, 92] width 135 height 18
copy span "OWCAU631546AU"
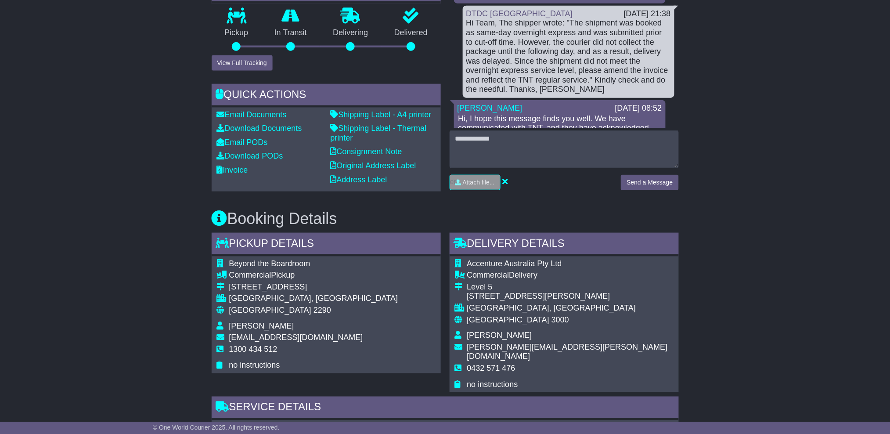
scroll to position [351, 0]
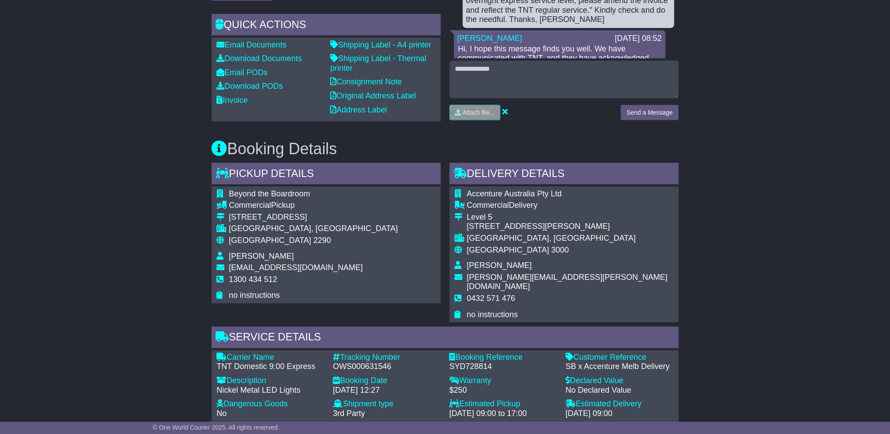
click at [299, 195] on span "Beyond the Boardroom" at bounding box center [269, 193] width 81 height 9
copy tbody "Beyond the Boardroom"
click at [251, 253] on span "[PERSON_NAME]" at bounding box center [261, 256] width 65 height 9
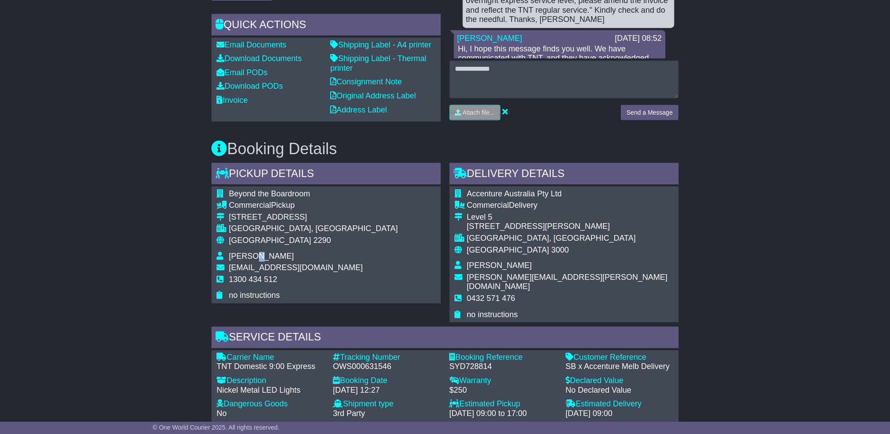
click at [251, 253] on span "[PERSON_NAME]" at bounding box center [261, 256] width 65 height 9
copy tbody "[PERSON_NAME]"
click at [529, 198] on td "Accenture Australia Pty Ltd" at bounding box center [570, 195] width 206 height 12
click at [530, 195] on span "Accenture Australia Pty Ltd" at bounding box center [514, 193] width 95 height 9
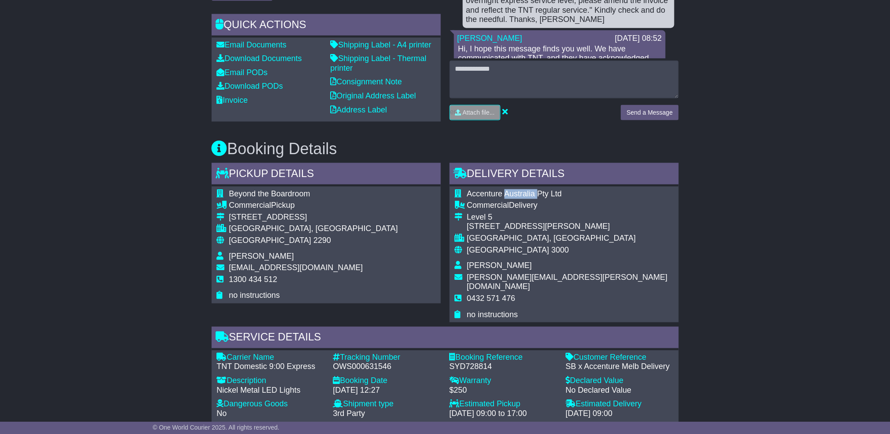
click at [530, 195] on span "Accenture Australia Pty Ltd" at bounding box center [514, 193] width 95 height 9
copy tbody "Accenture Australia Pty Ltd"
click at [495, 265] on span "[PERSON_NAME]" at bounding box center [499, 265] width 65 height 9
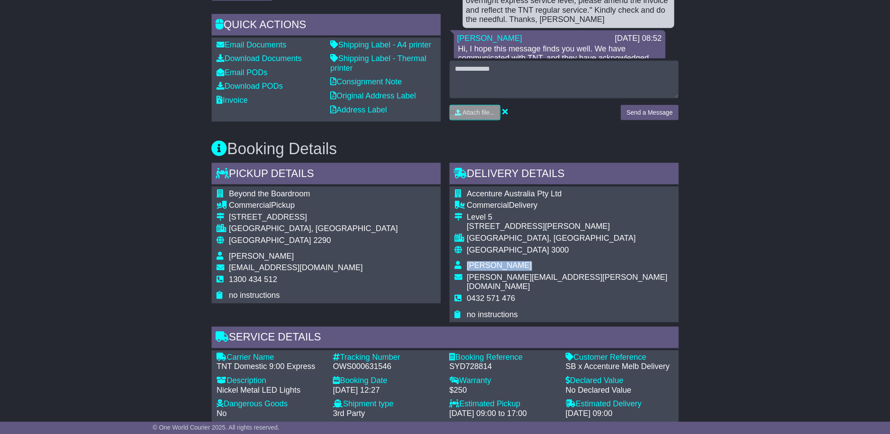
click at [495, 265] on span "[PERSON_NAME]" at bounding box center [499, 265] width 65 height 9
copy tbody "[PERSON_NAME]"
click at [551, 277] on span "[PERSON_NAME][EMAIL_ADDRESS][PERSON_NAME][DOMAIN_NAME]" at bounding box center [567, 282] width 201 height 18
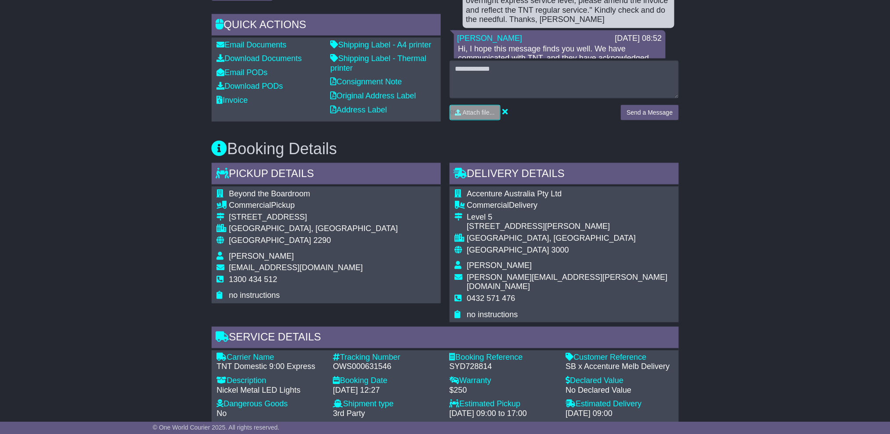
click at [500, 264] on span "[PERSON_NAME]" at bounding box center [499, 265] width 65 height 9
click at [520, 192] on span "Accenture Australia Pty Ltd" at bounding box center [514, 193] width 95 height 9
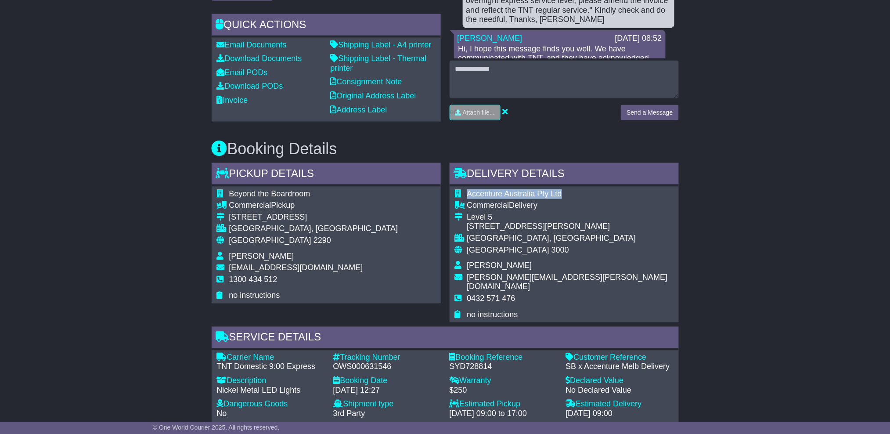
click at [520, 192] on span "Accenture Australia Pty Ltd" at bounding box center [514, 193] width 95 height 9
click at [495, 294] on span "0432 571 476" at bounding box center [491, 298] width 48 height 9
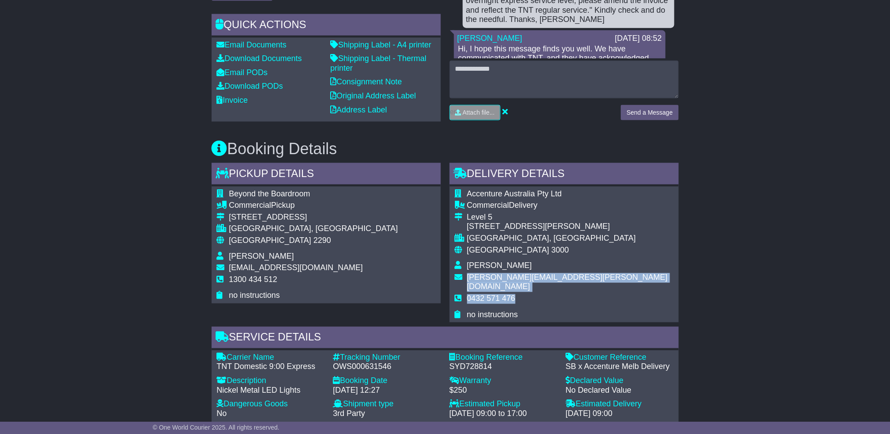
click at [496, 283] on tbody "Accenture Australia Pty Ltd Commercial Delivery [STREET_ADDRESS][PERSON_NAME] […" at bounding box center [564, 254] width 219 height 131
drag, startPoint x: 496, startPoint y: 283, endPoint x: 510, endPoint y: 291, distance: 16.3
click at [510, 294] on span "0432 571 476" at bounding box center [491, 298] width 48 height 9
click at [504, 294] on span "0432 571 476" at bounding box center [491, 298] width 48 height 9
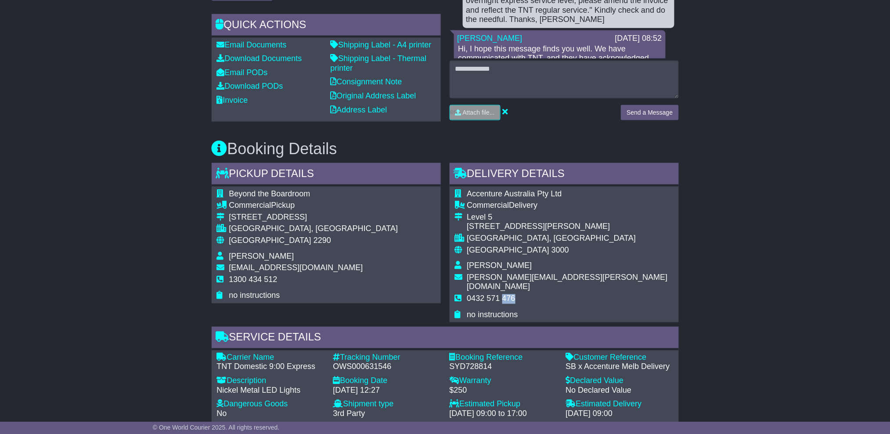
drag, startPoint x: 504, startPoint y: 288, endPoint x: 522, endPoint y: 290, distance: 18.1
click at [522, 294] on td "0432 571 476" at bounding box center [570, 302] width 206 height 16
click at [530, 278] on span "[PERSON_NAME][EMAIL_ADDRESS][PERSON_NAME][DOMAIN_NAME]" at bounding box center [567, 282] width 201 height 18
drag, startPoint x: 467, startPoint y: 285, endPoint x: 514, endPoint y: 286, distance: 47.0
click at [514, 294] on span "0432 571 476" at bounding box center [491, 298] width 48 height 9
